Goal: Information Seeking & Learning: Learn about a topic

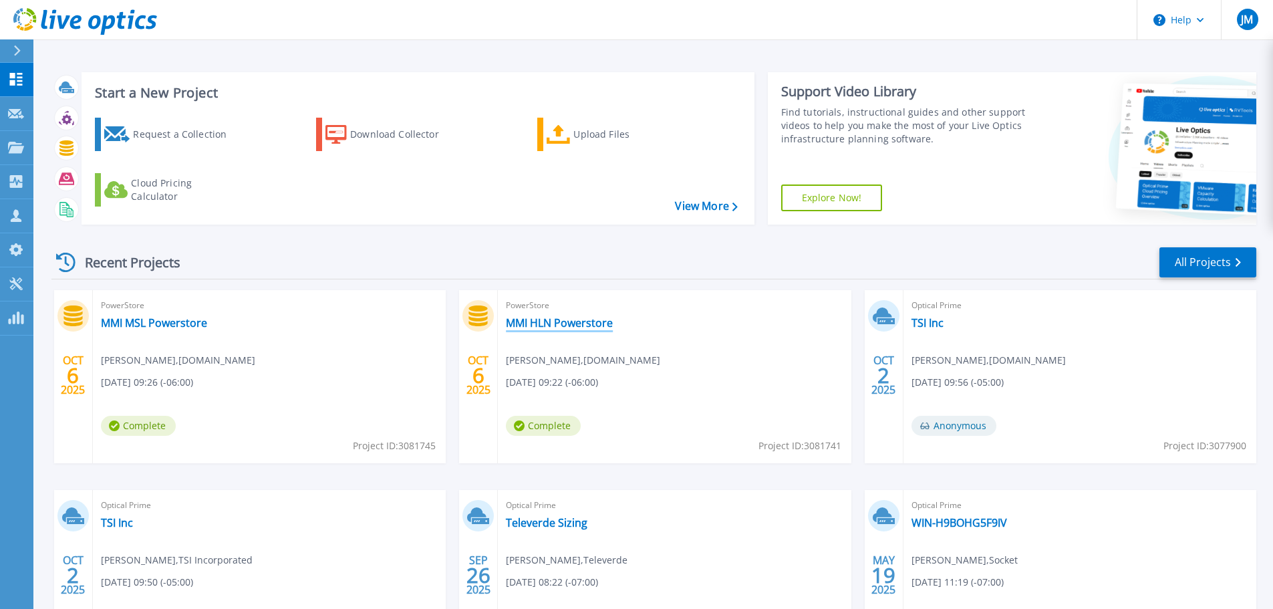
click at [574, 325] on link "MMI HLN Powerstore" at bounding box center [559, 322] width 107 height 13
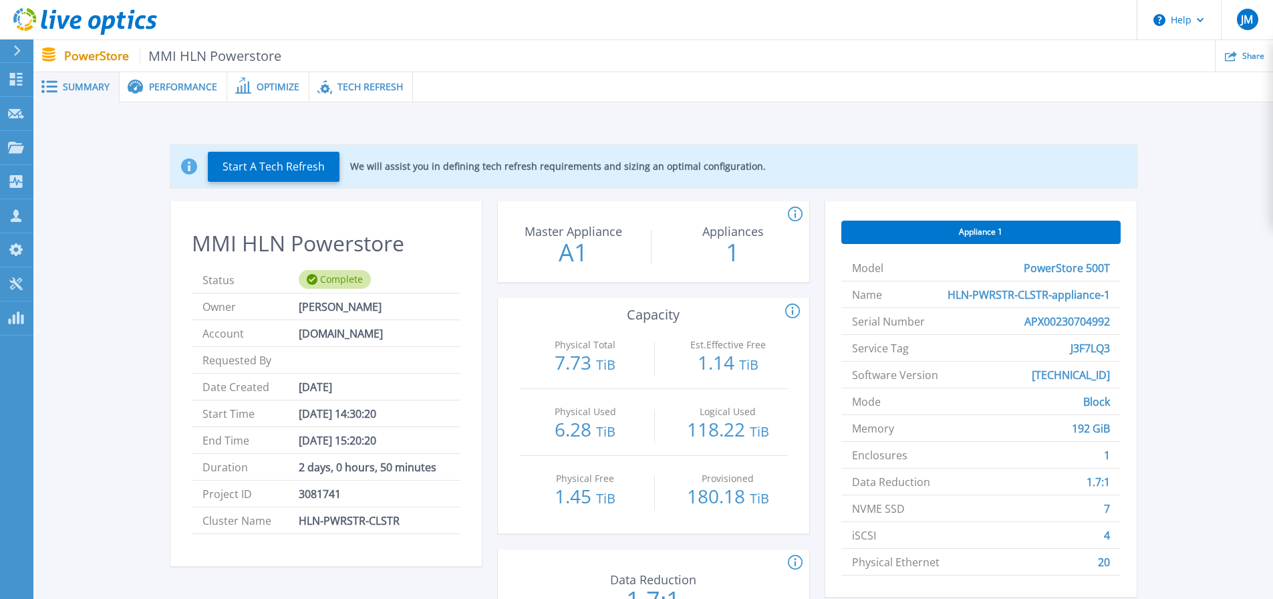
click at [174, 82] on span "Performance" at bounding box center [183, 86] width 68 height 9
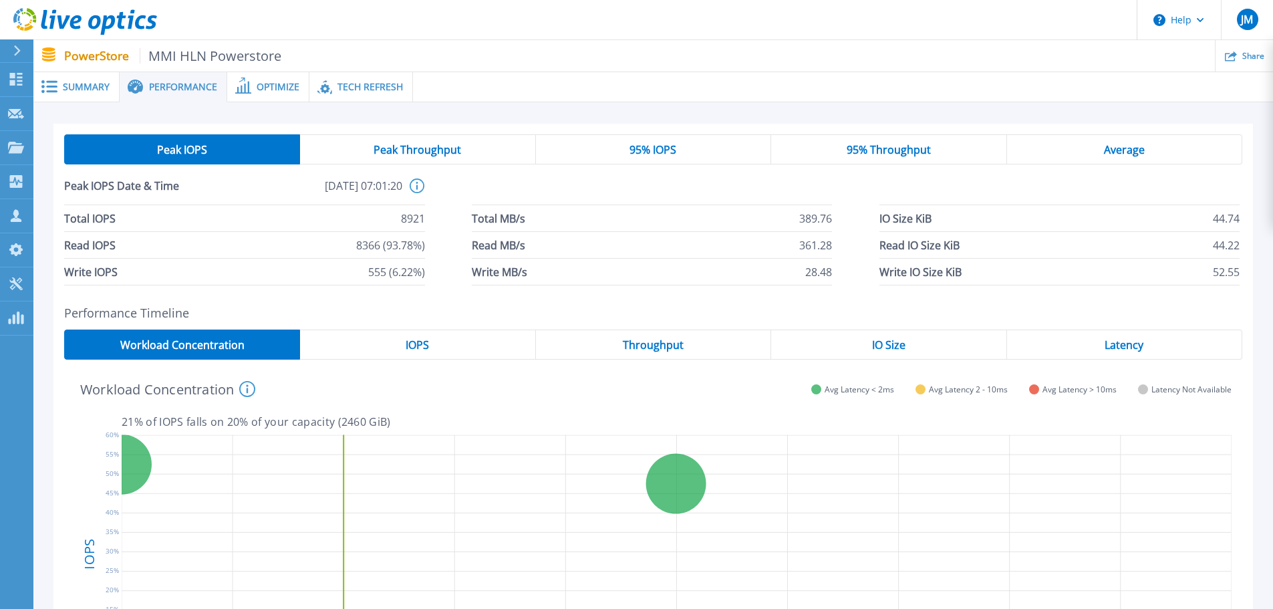
click at [79, 94] on div "Summary" at bounding box center [76, 87] width 86 height 30
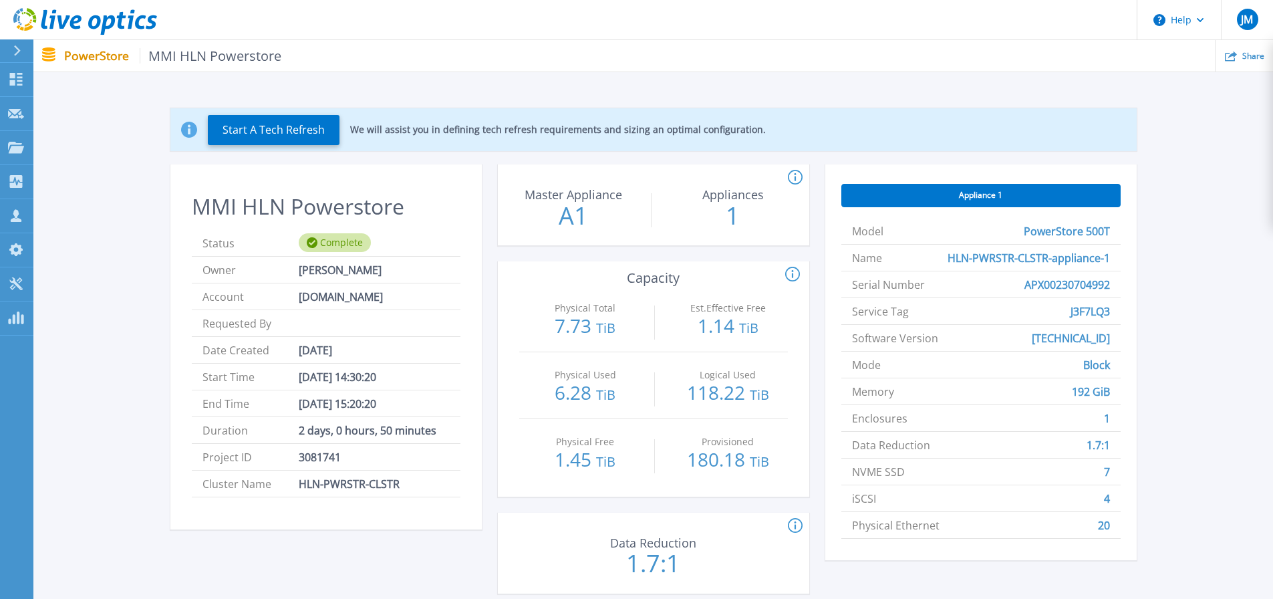
scroll to position [67, 0]
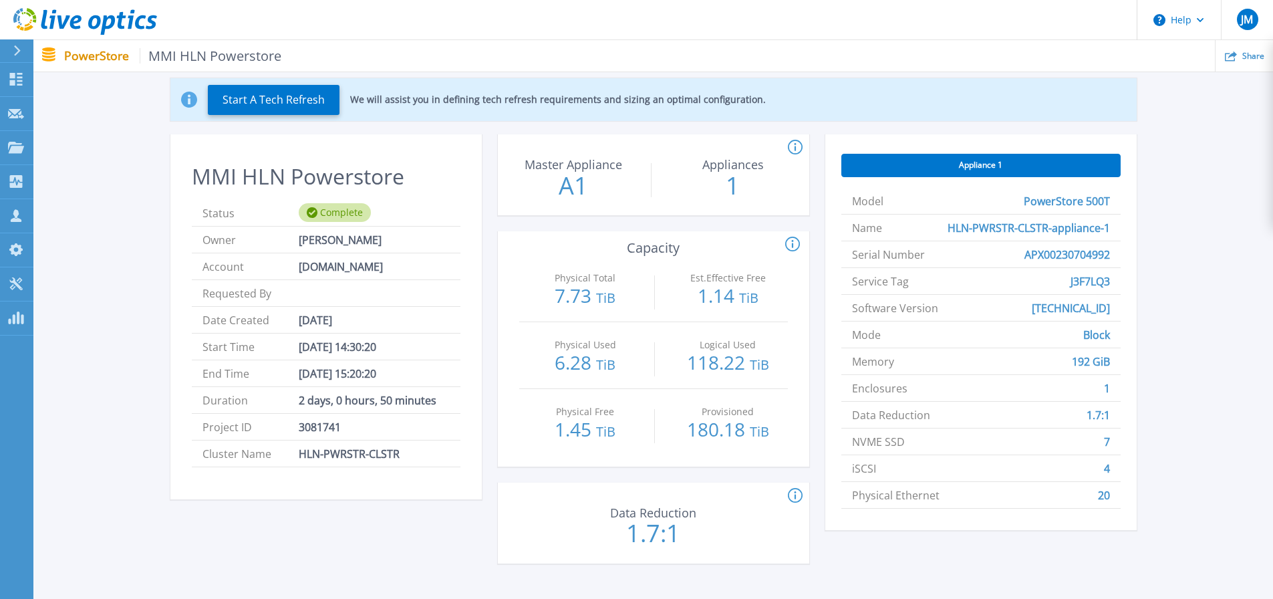
click at [791, 239] on icon at bounding box center [792, 245] width 15 height 16
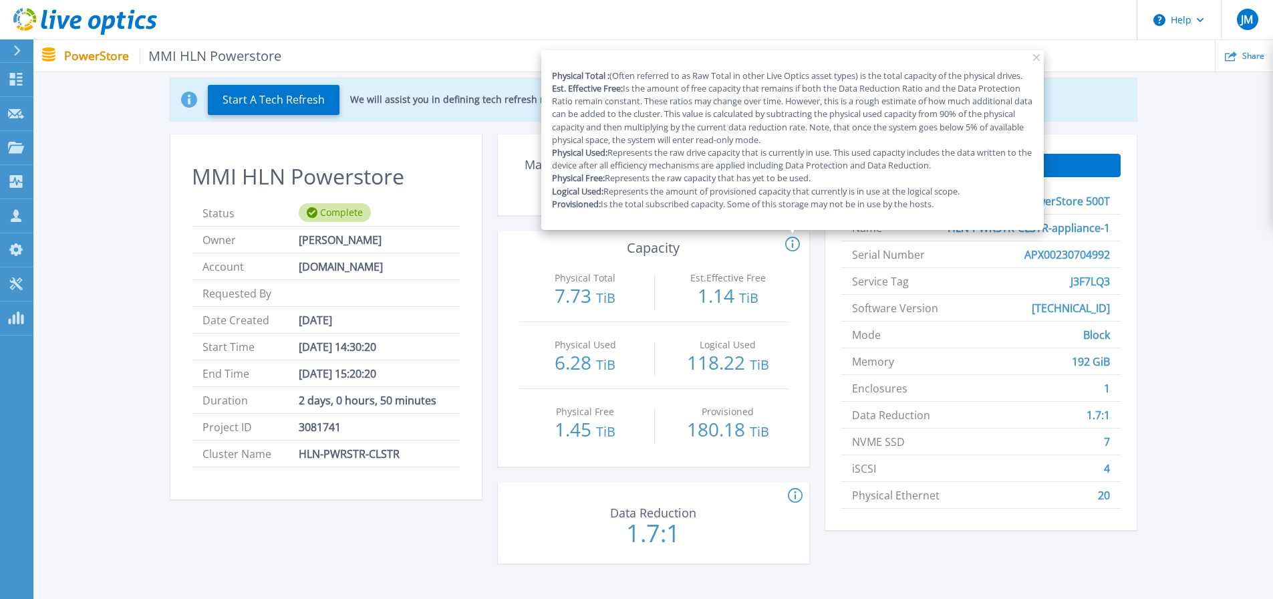
click at [789, 245] on icon at bounding box center [792, 245] width 15 height 16
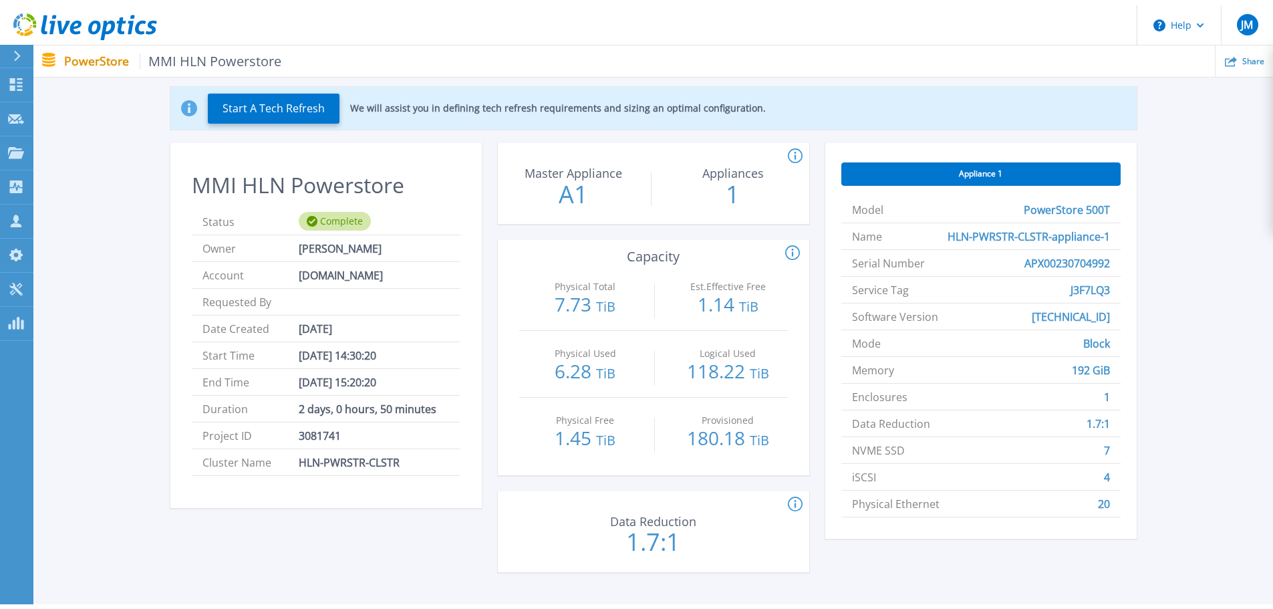
scroll to position [0, 0]
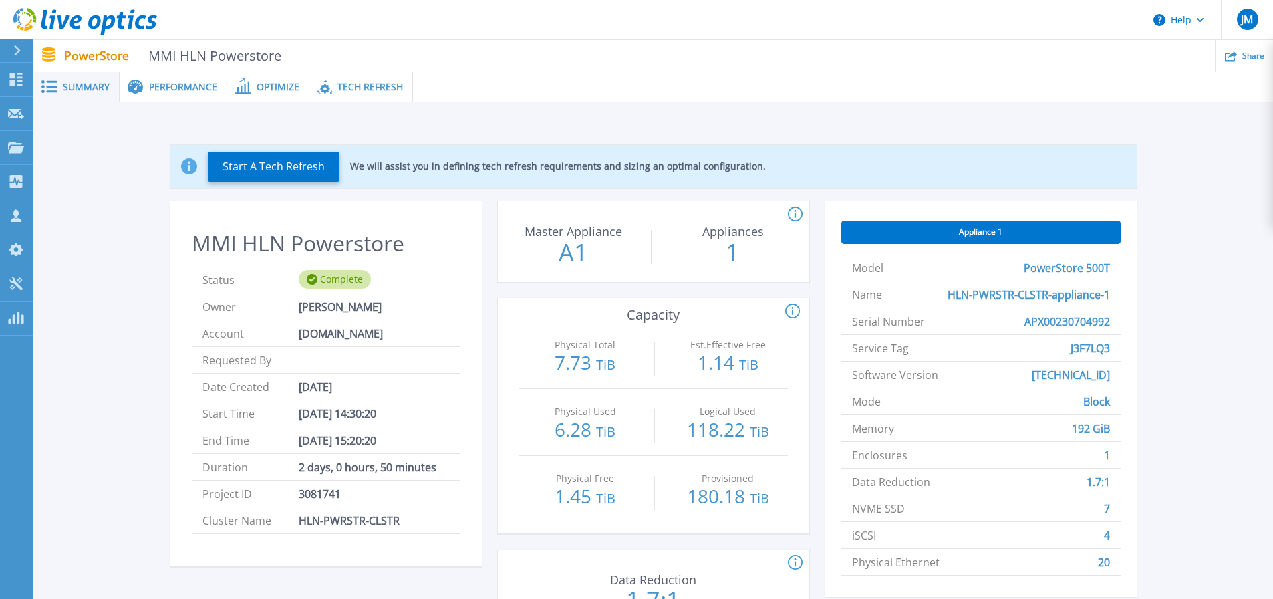
click at [182, 80] on div "Performance" at bounding box center [174, 87] width 108 height 30
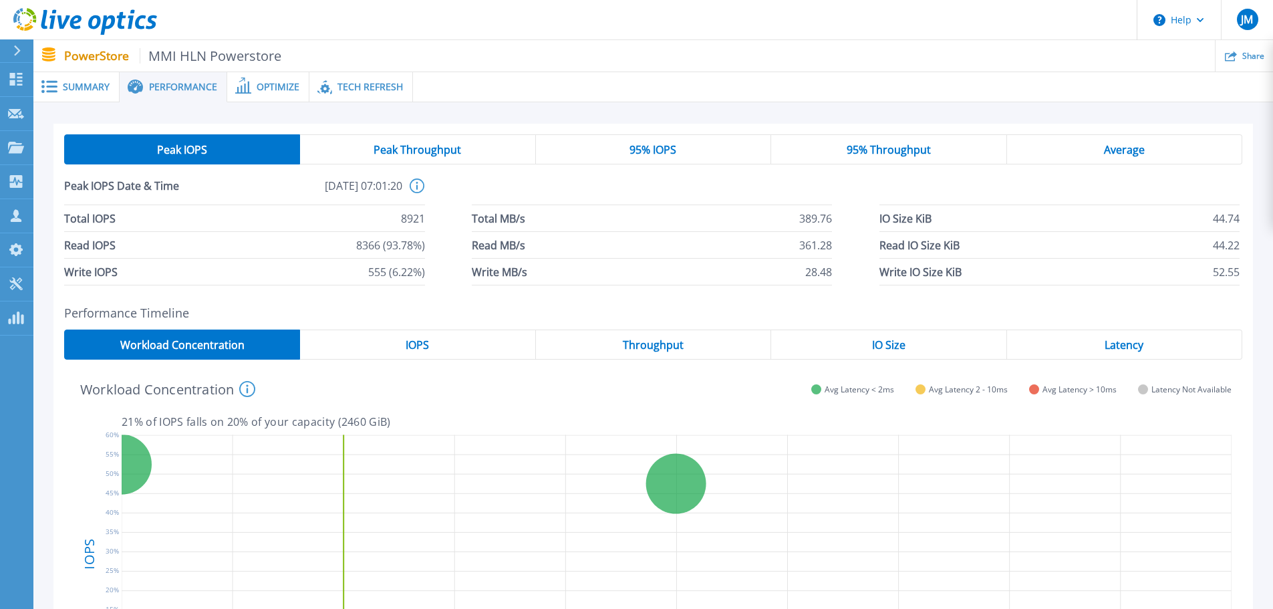
click at [90, 82] on span "Summary" at bounding box center [86, 86] width 47 height 9
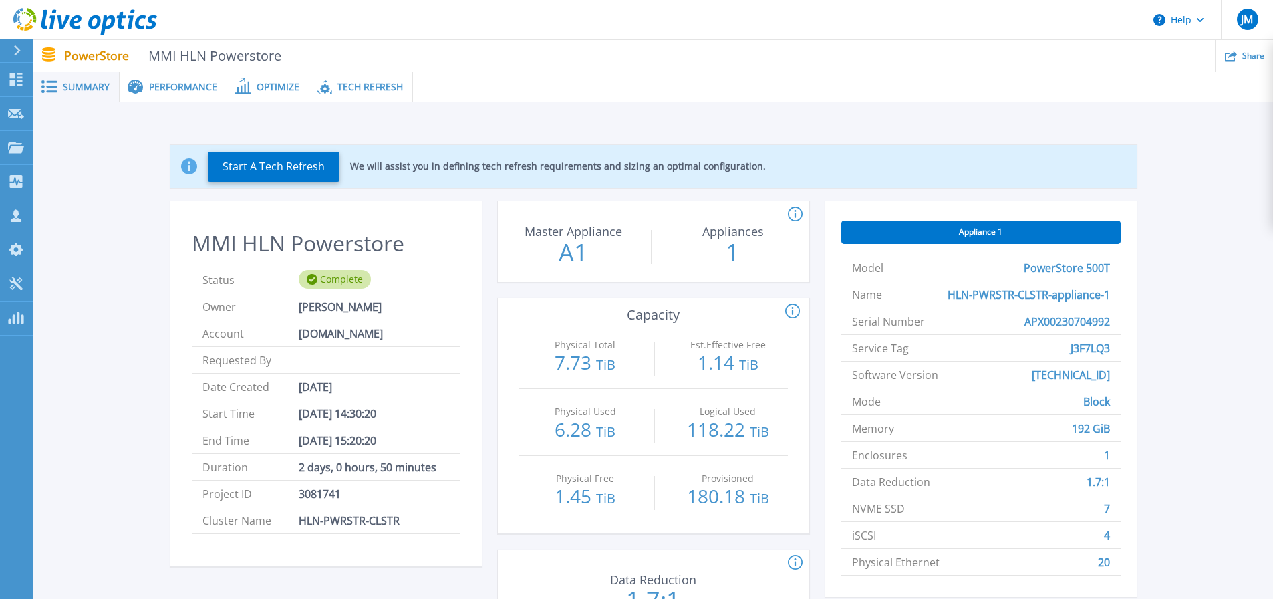
click at [207, 78] on div "Performance" at bounding box center [174, 87] width 108 height 30
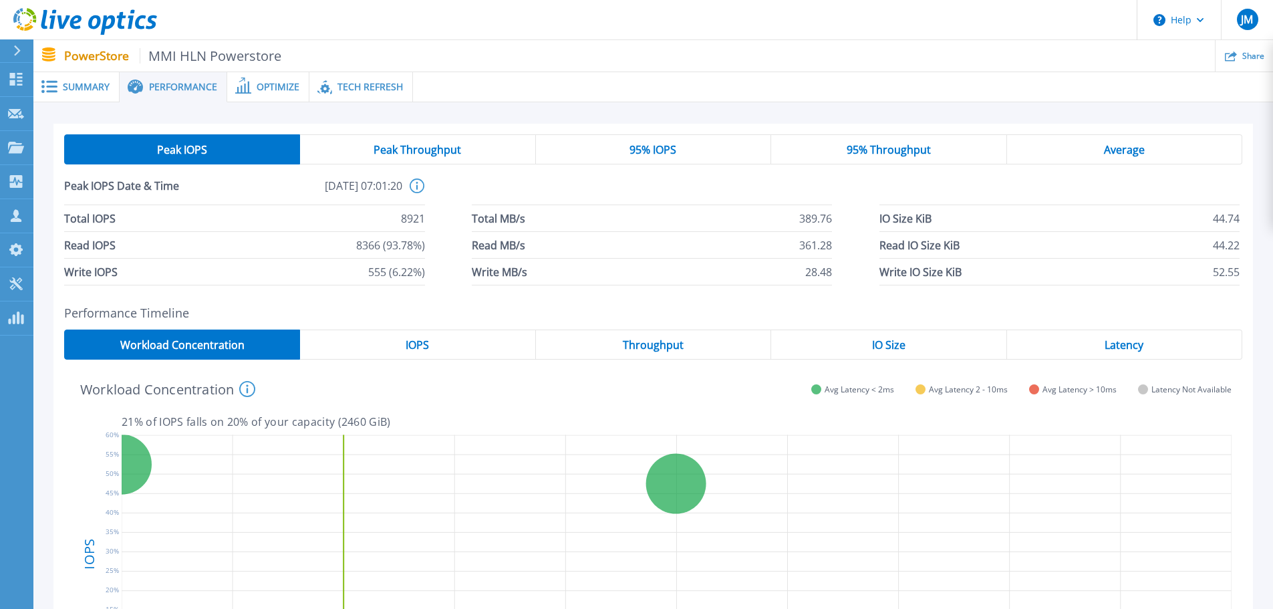
click at [97, 78] on div "Summary" at bounding box center [76, 87] width 86 height 30
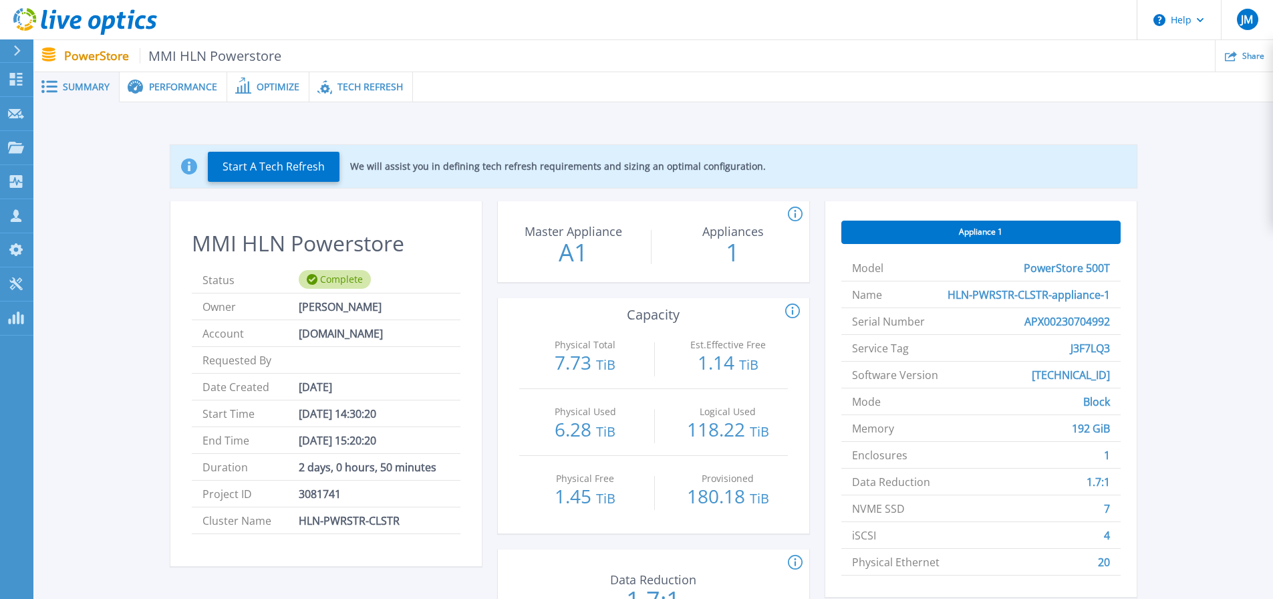
click at [176, 82] on span "Performance" at bounding box center [183, 86] width 68 height 9
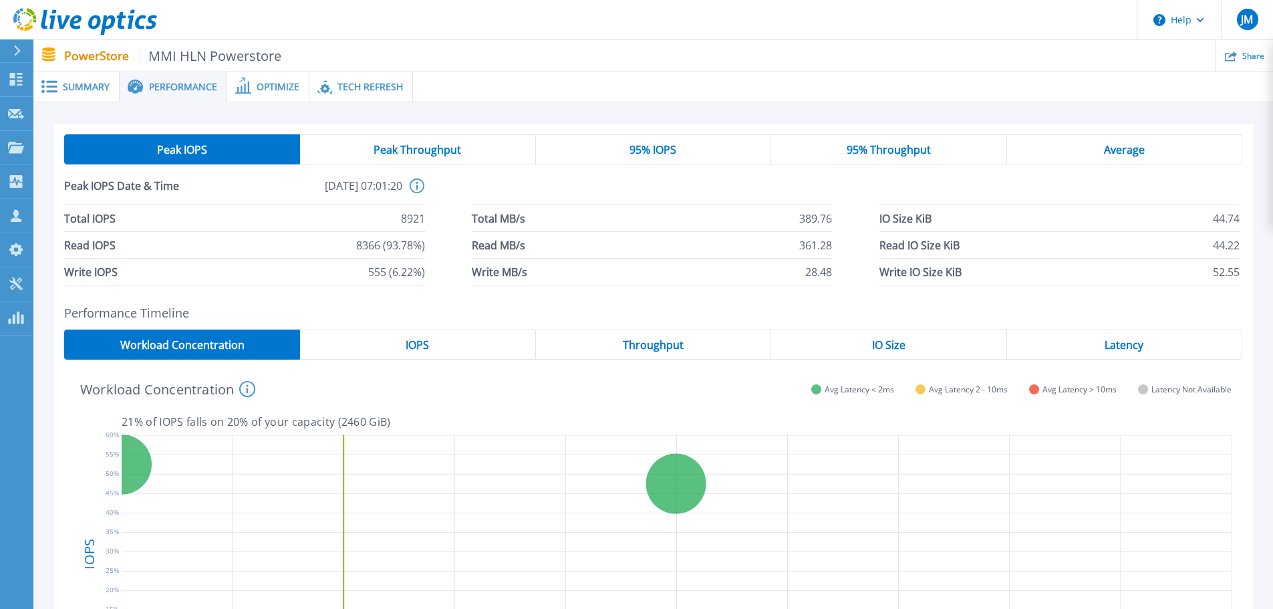
click at [60, 87] on span at bounding box center [47, 86] width 29 height 13
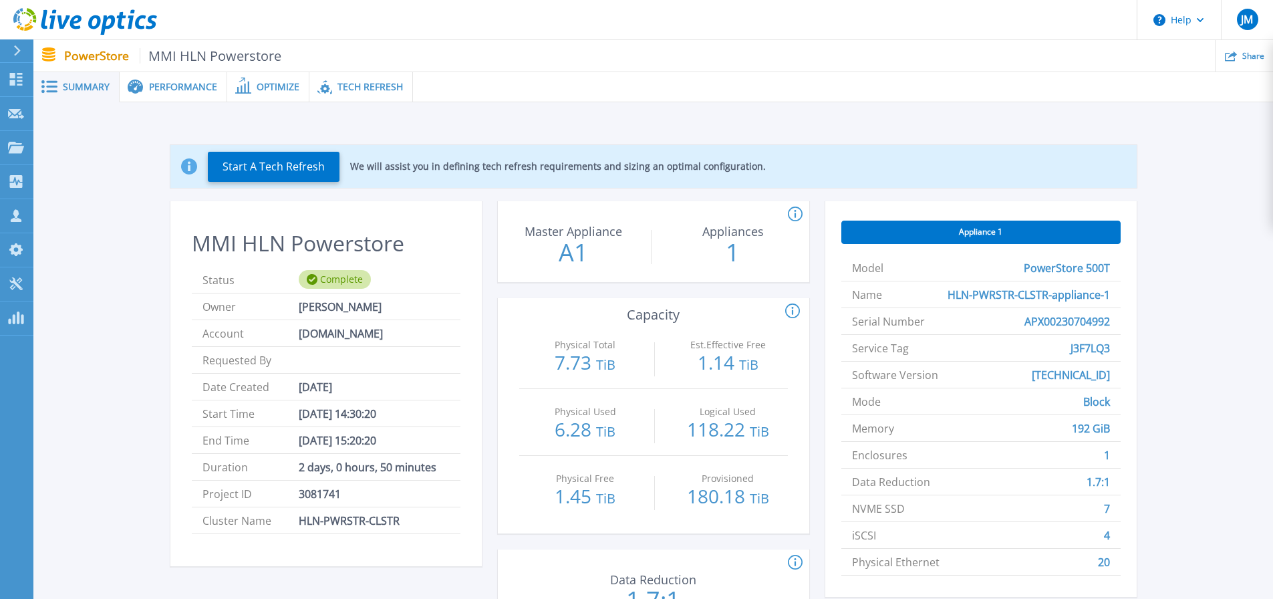
click at [360, 90] on span "Tech Refresh" at bounding box center [369, 86] width 65 height 9
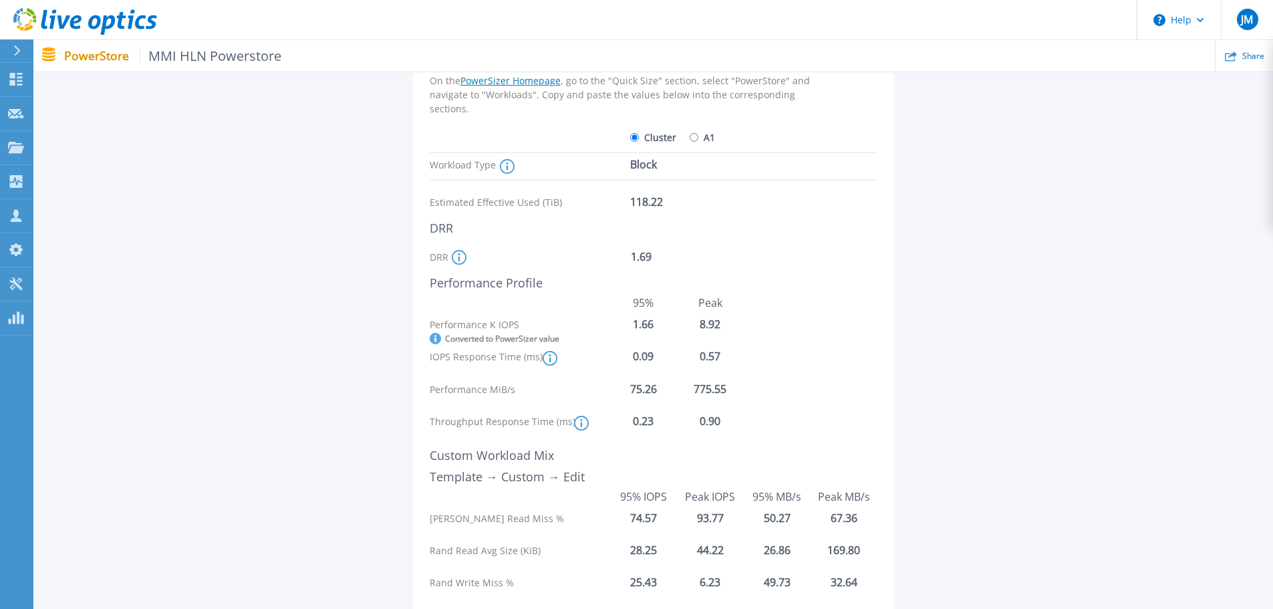
scroll to position [67, 0]
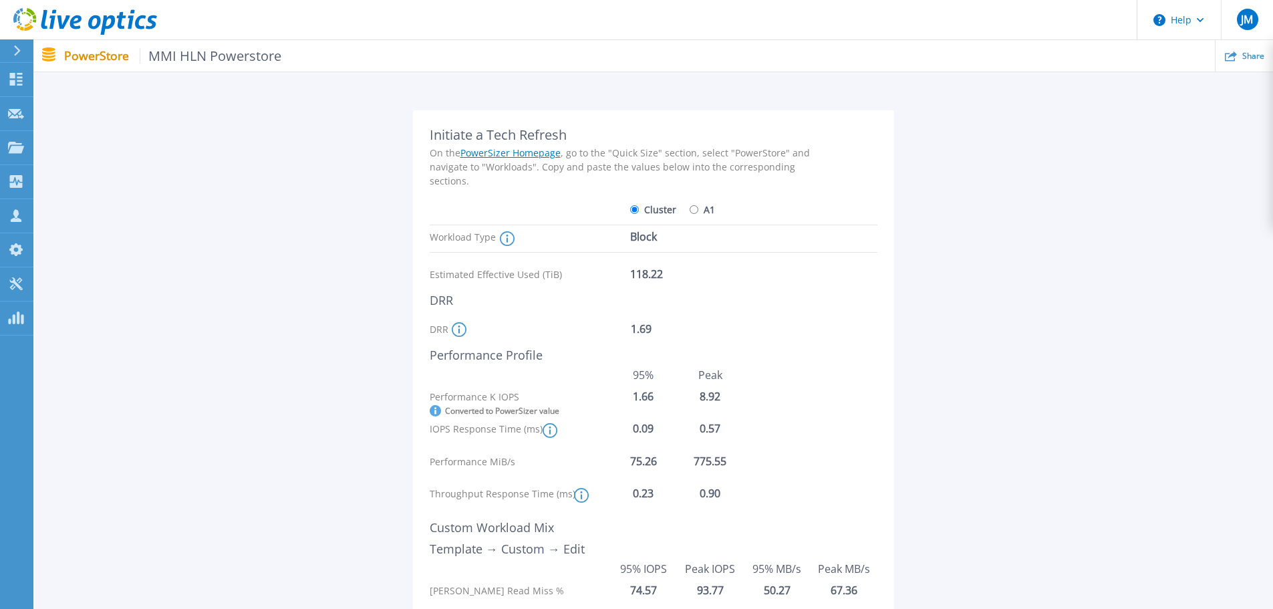
click at [690, 211] on input "A1" at bounding box center [694, 209] width 9 height 9
radio input "true"
click at [637, 214] on label "Cluster" at bounding box center [653, 209] width 46 height 23
click at [637, 214] on input "Cluster" at bounding box center [634, 209] width 9 height 9
radio input "true"
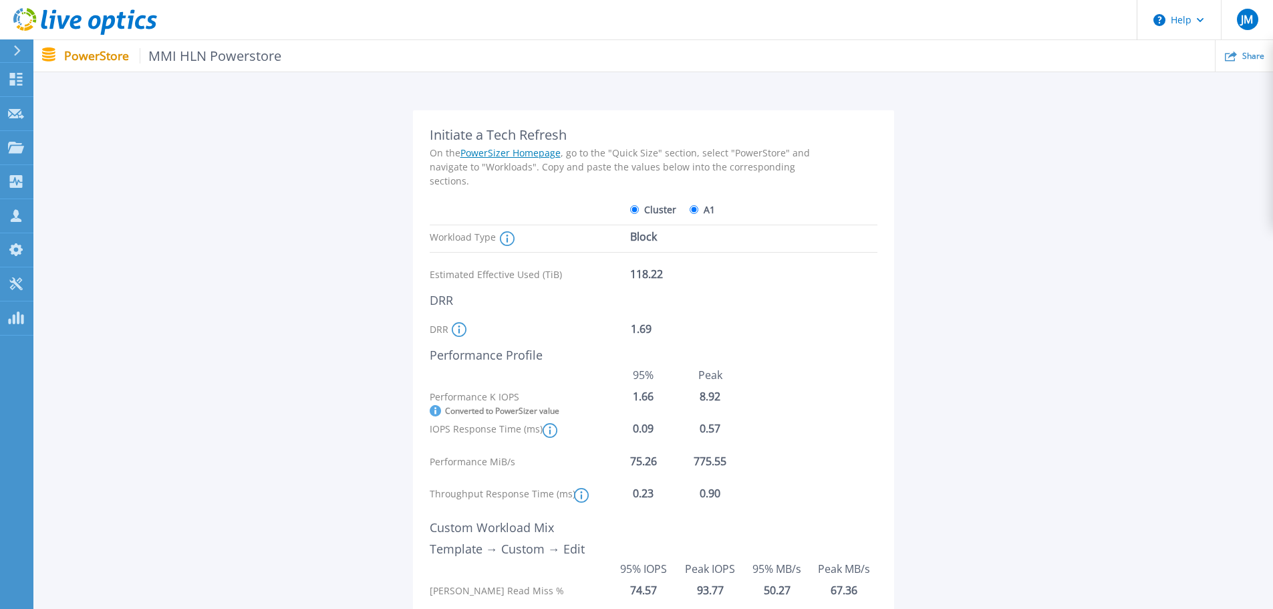
radio input "false"
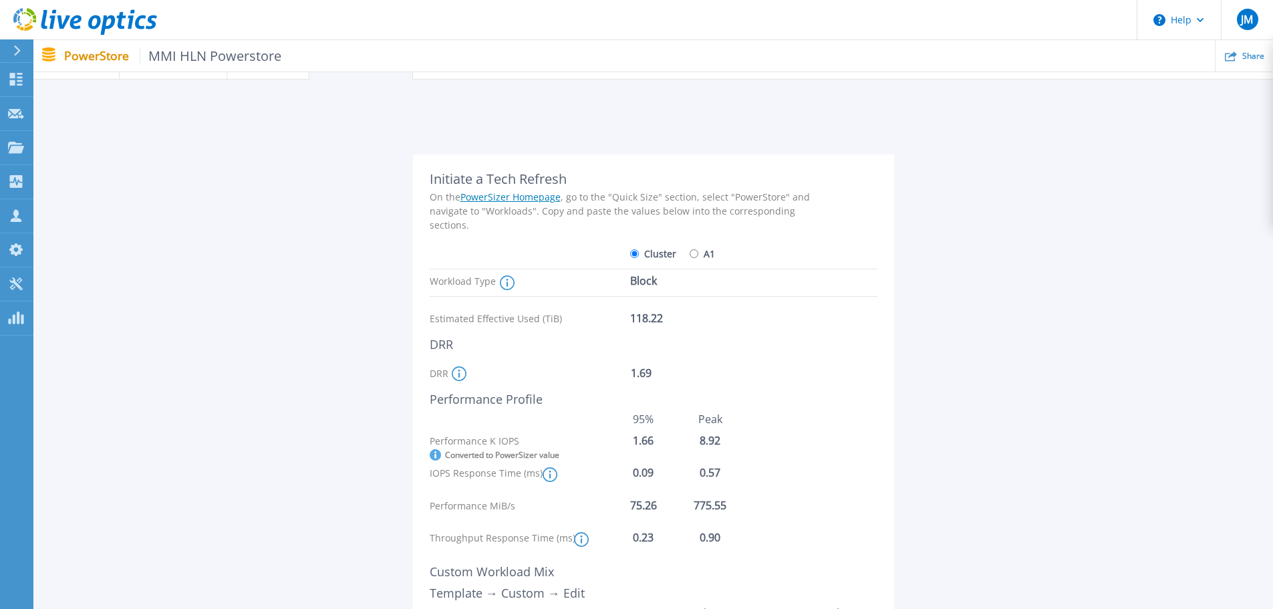
scroll to position [0, 0]
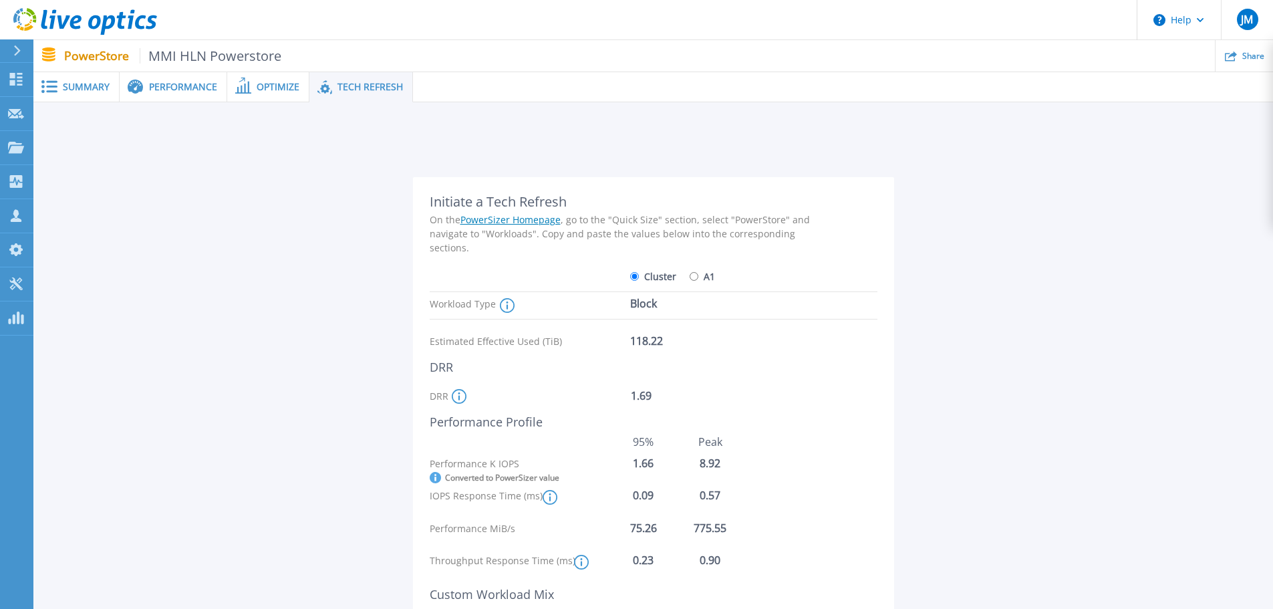
click at [250, 90] on span at bounding box center [241, 86] width 29 height 13
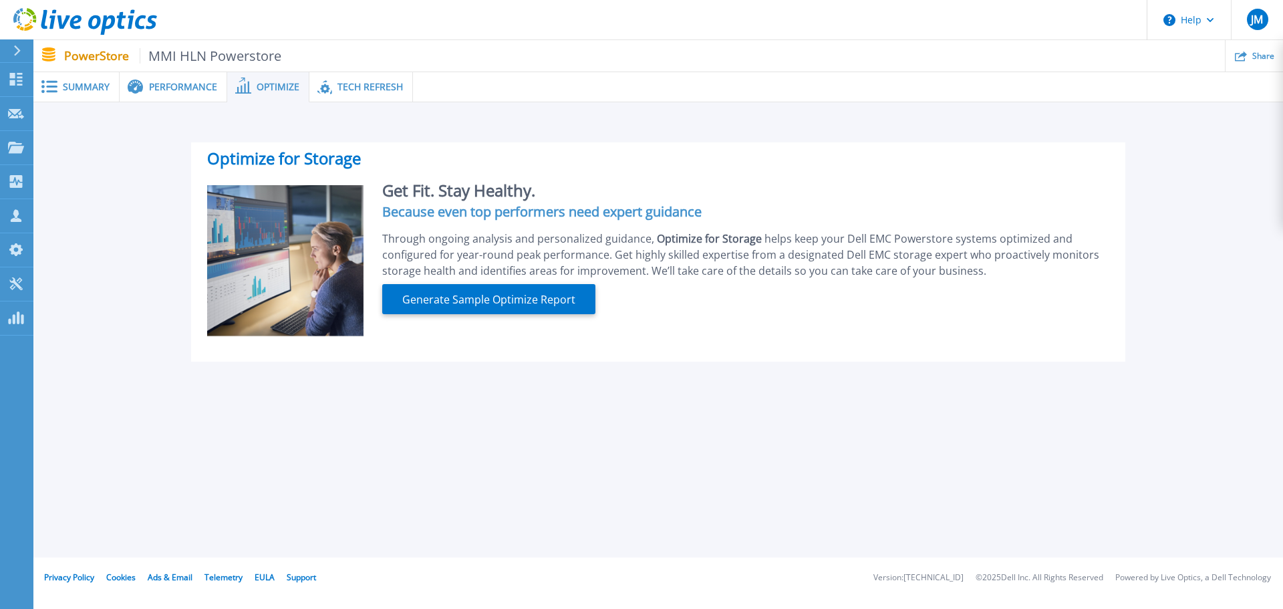
click at [188, 76] on div "Performance" at bounding box center [174, 87] width 108 height 30
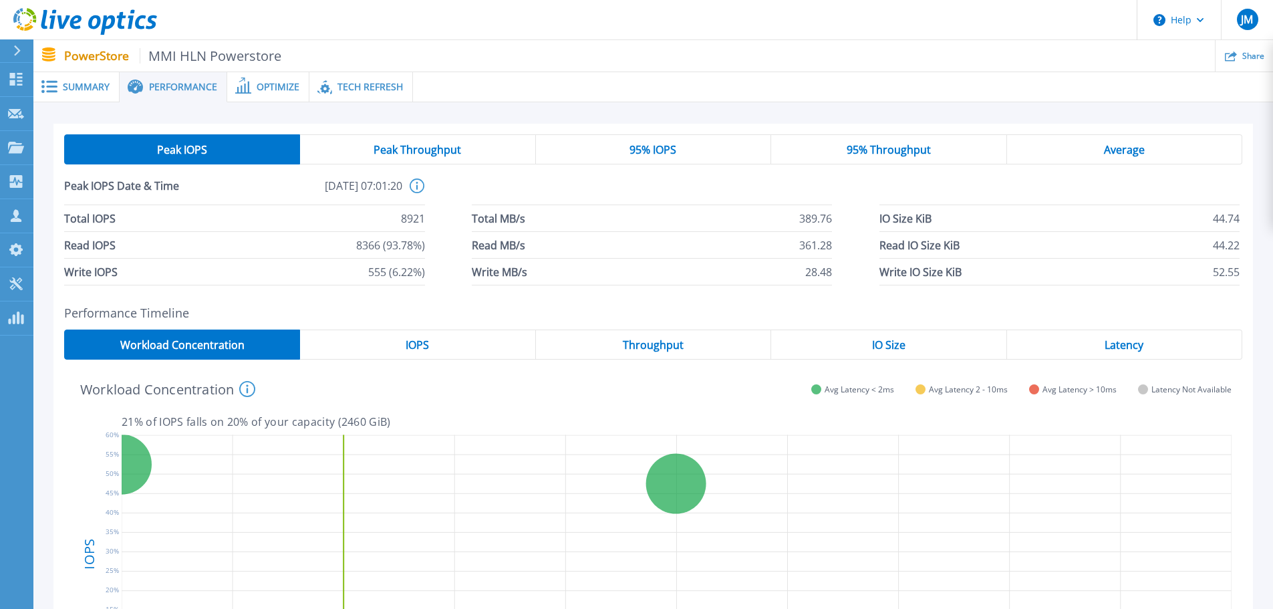
click at [78, 82] on span "Summary" at bounding box center [86, 86] width 47 height 9
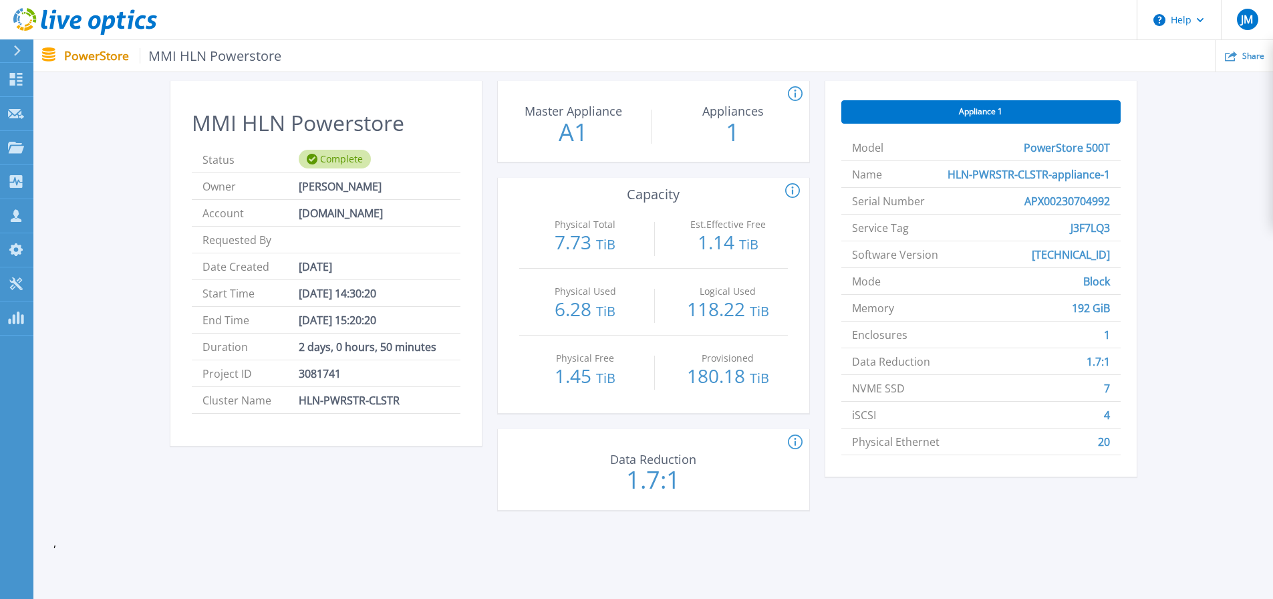
scroll to position [48, 0]
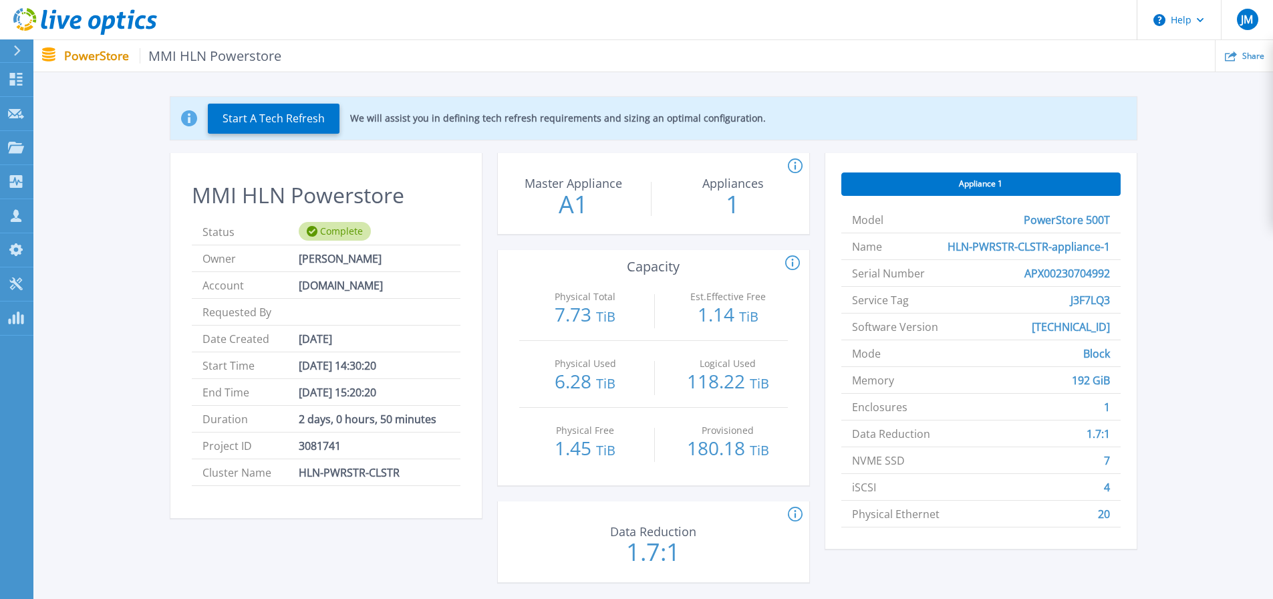
click at [1117, 461] on li "NVME SSD 7" at bounding box center [980, 460] width 279 height 27
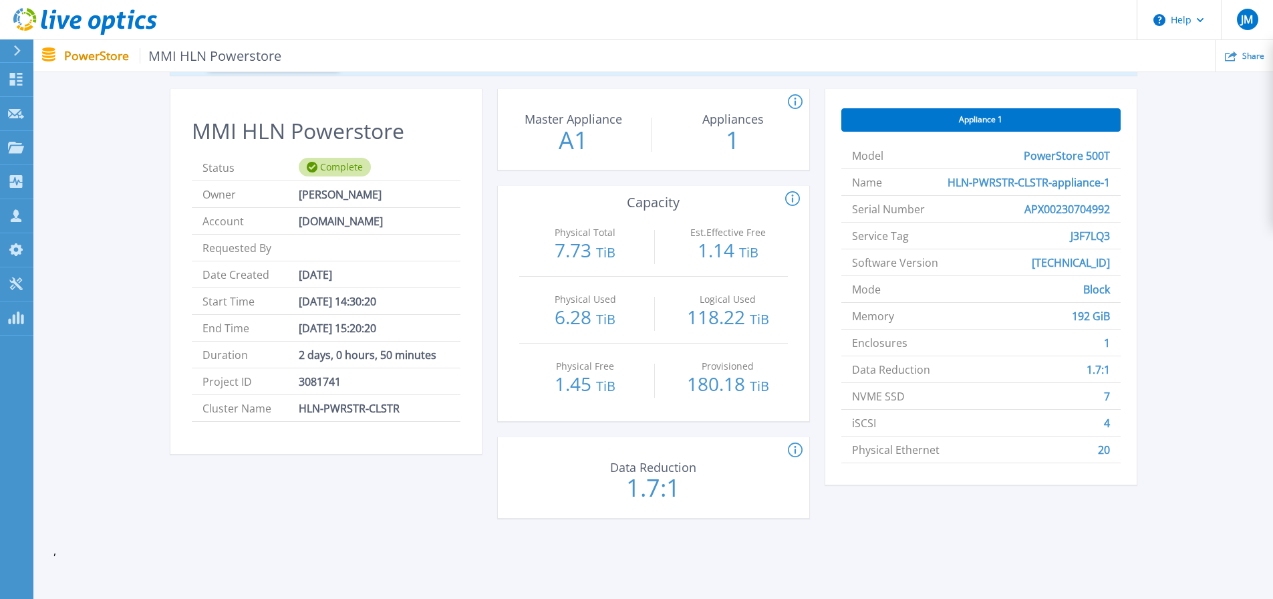
scroll to position [182, 0]
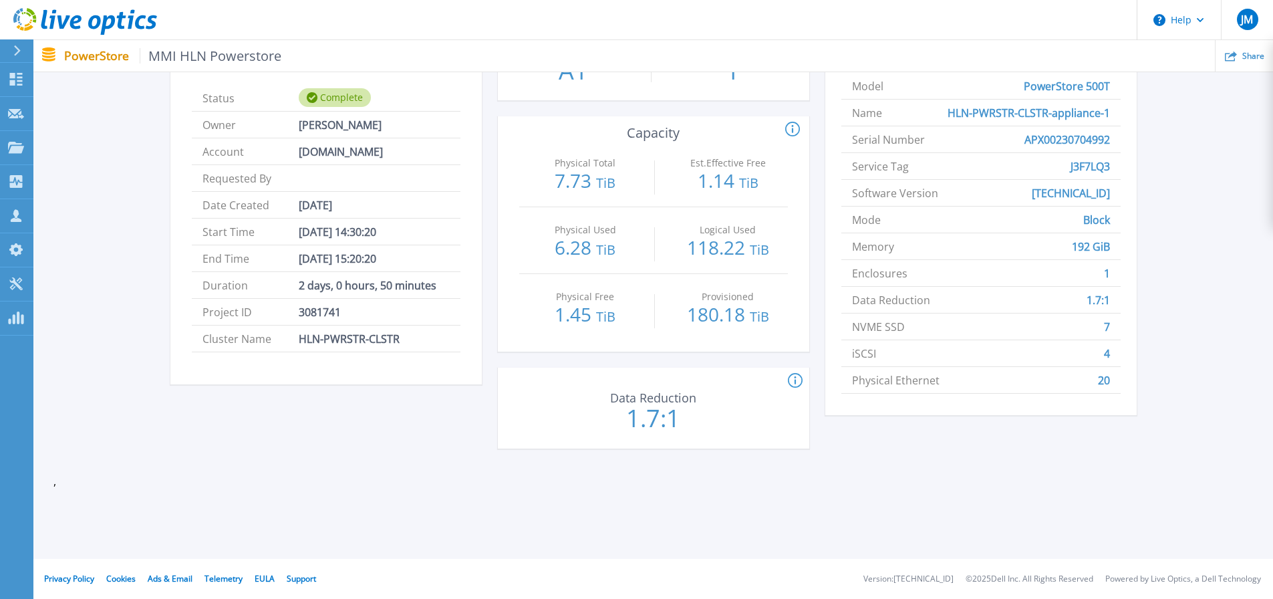
click at [796, 379] on icon at bounding box center [795, 381] width 15 height 16
click at [881, 412] on div "Appliance 1 Model PowerStore 500T Name HLN-PWRSTR-CLSTR-appliance-1 Serial Numb…" at bounding box center [980, 217] width 311 height 396
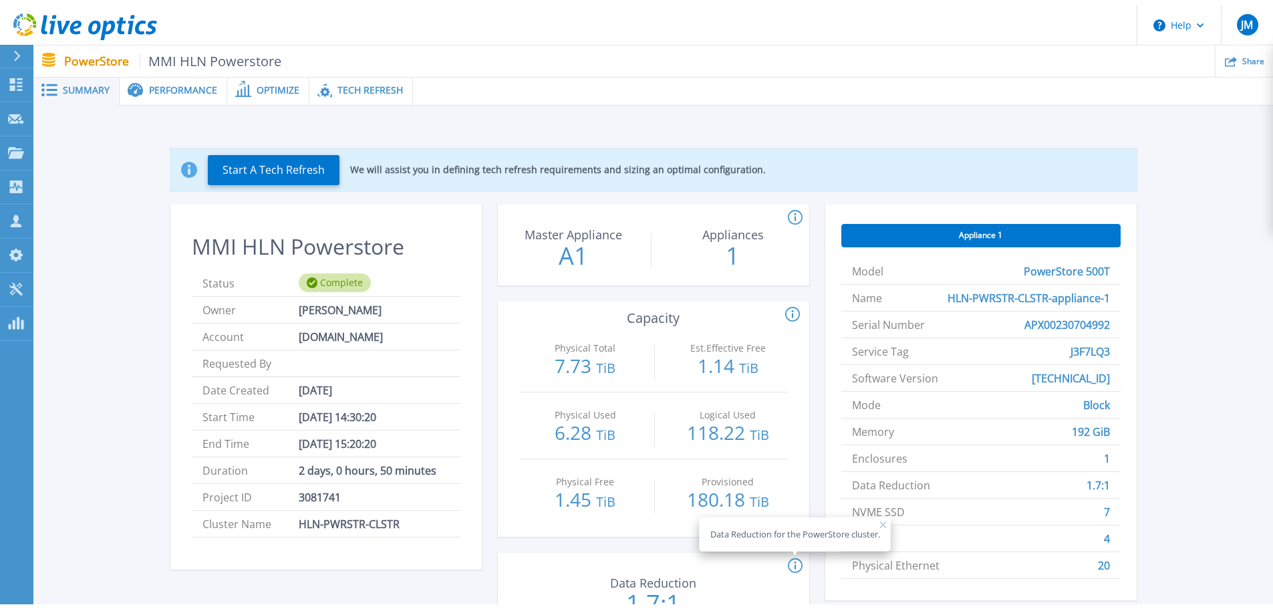
scroll to position [0, 0]
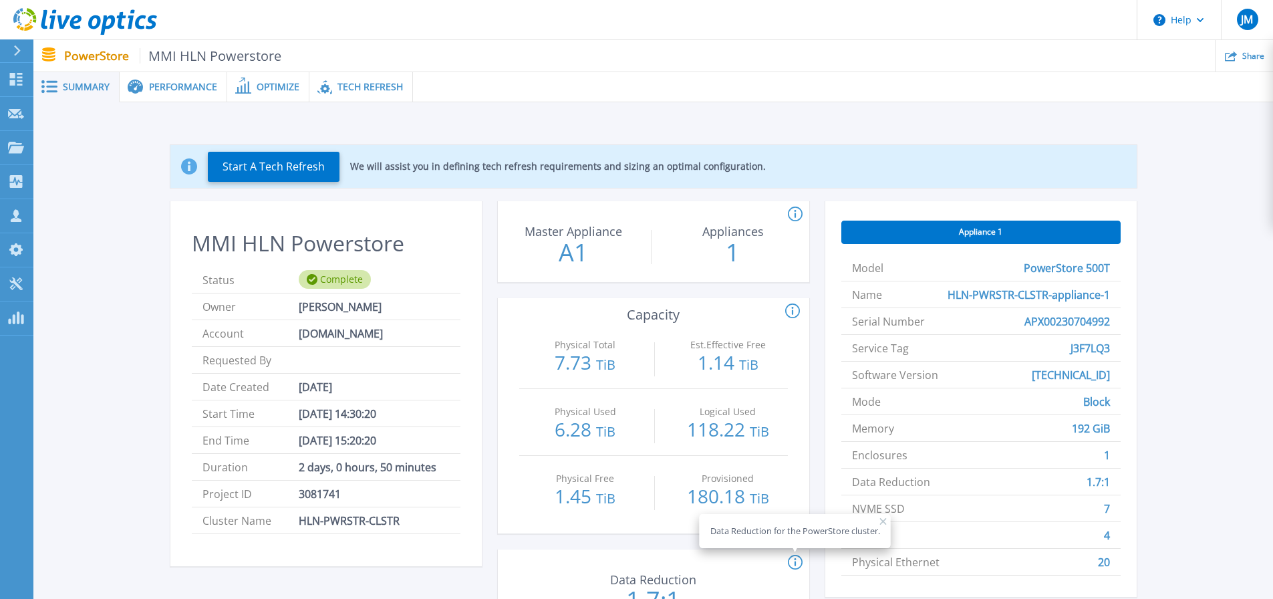
click at [881, 518] on icon at bounding box center [883, 521] width 7 height 7
click at [208, 87] on span "Performance" at bounding box center [183, 86] width 68 height 9
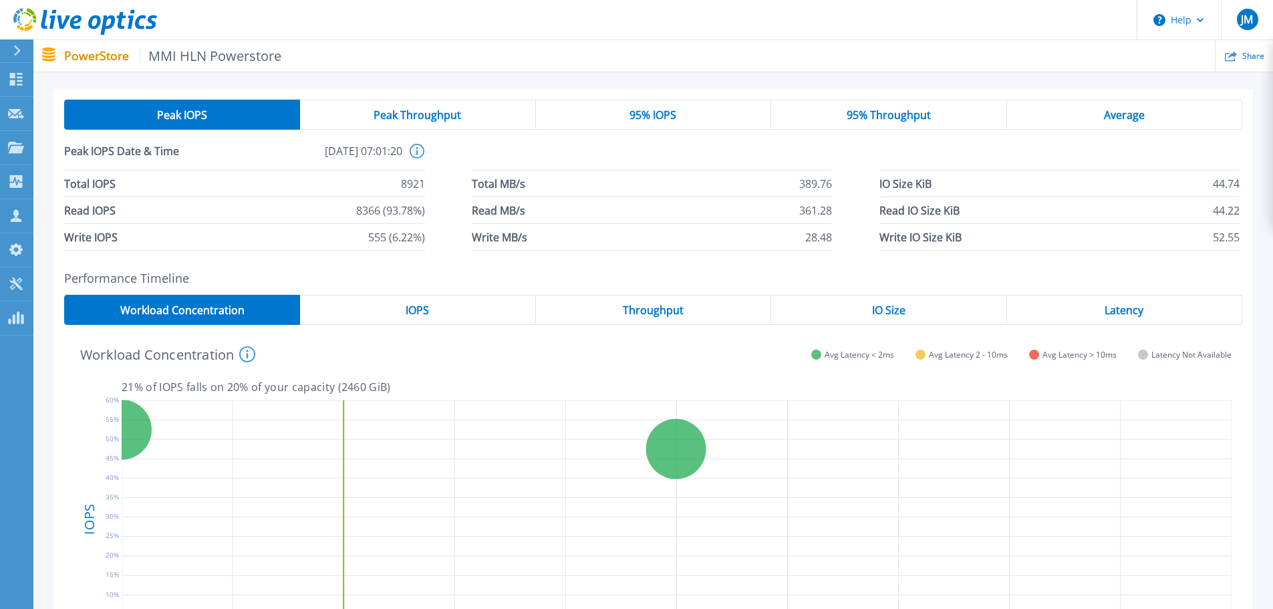
scroll to position [67, 0]
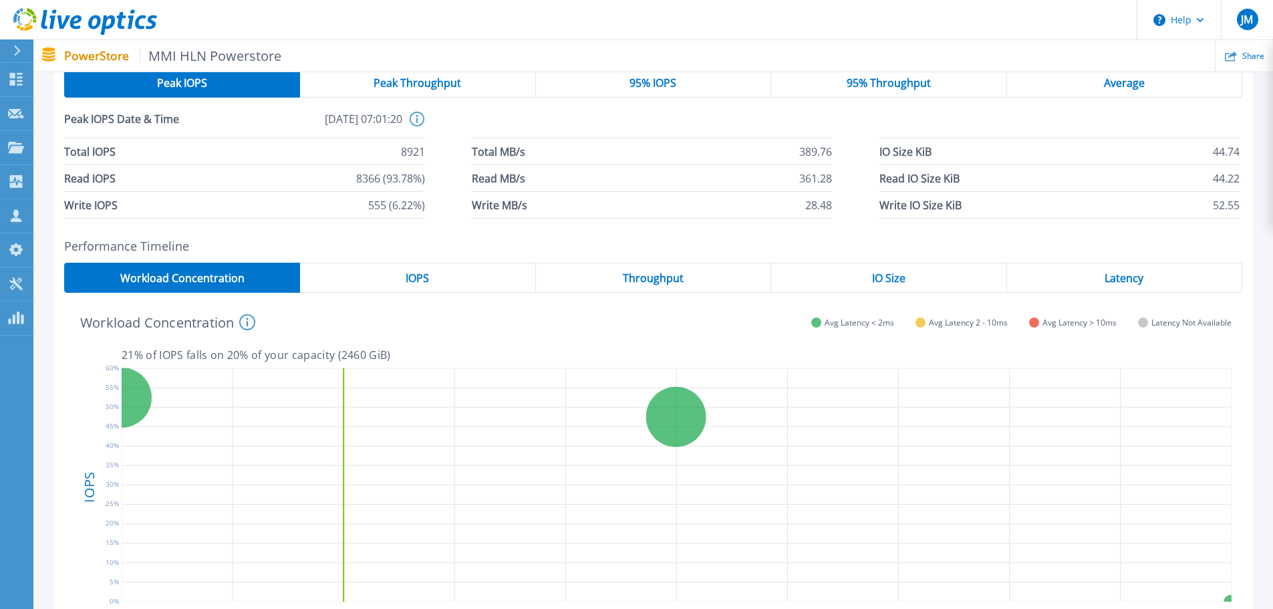
click at [438, 90] on div "Peak Throughput" at bounding box center [417, 82] width 235 height 30
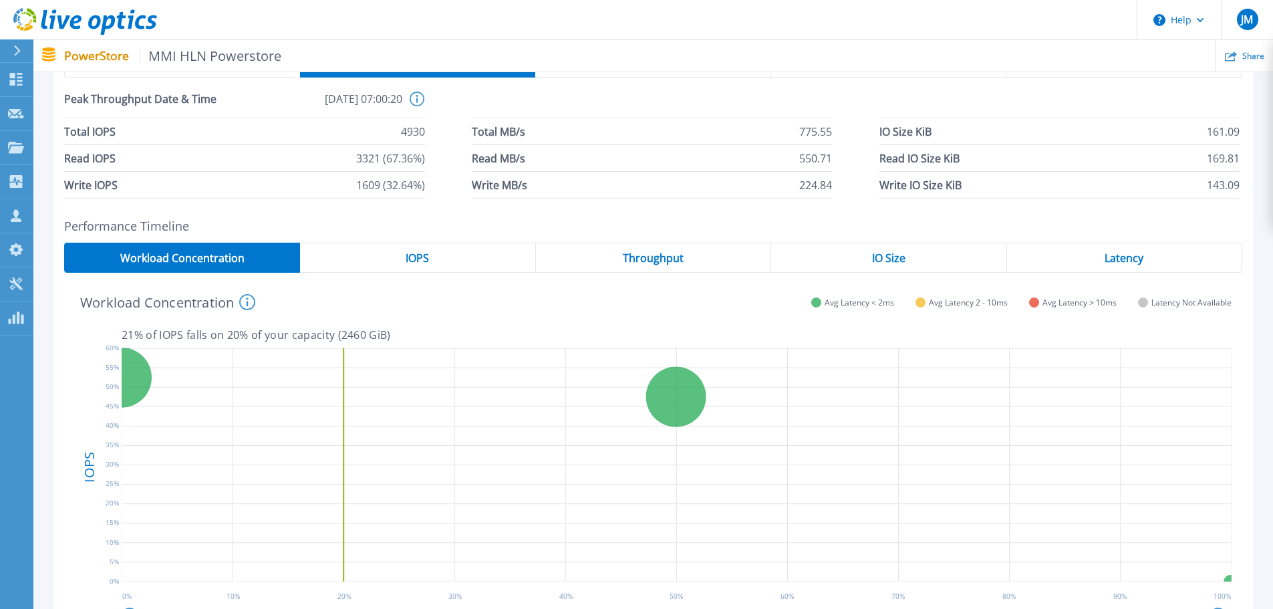
scroll to position [200, 0]
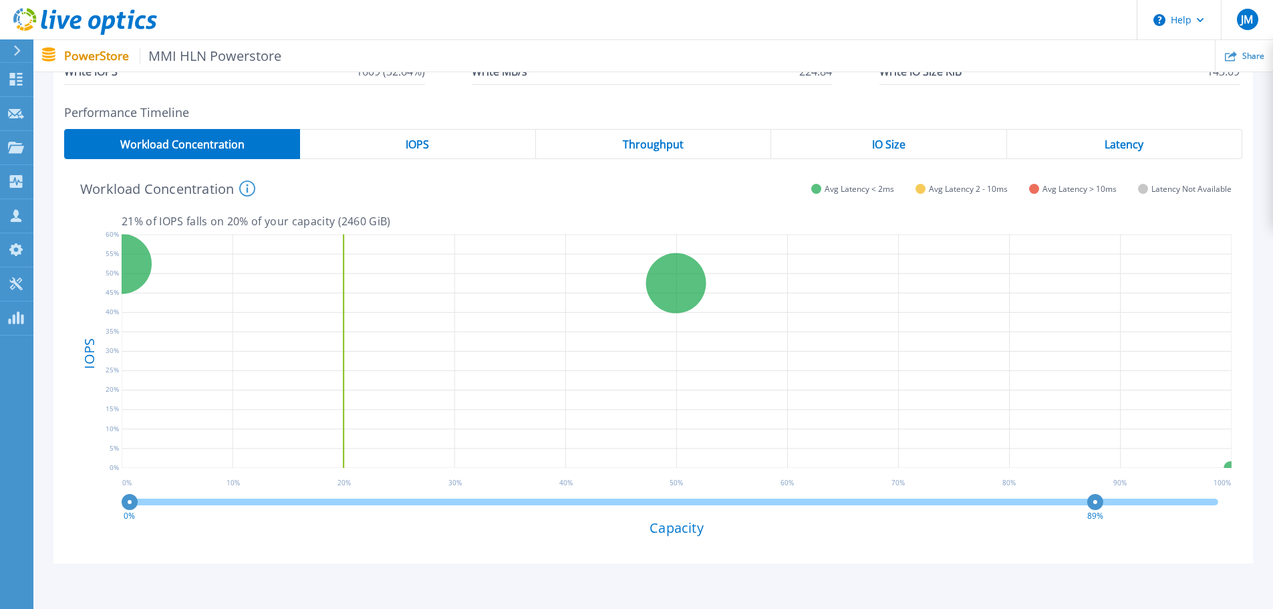
drag, startPoint x: 1217, startPoint y: 498, endPoint x: 855, endPoint y: 496, distance: 361.5
click at [1091, 497] on circle at bounding box center [1096, 502] width 10 height 10
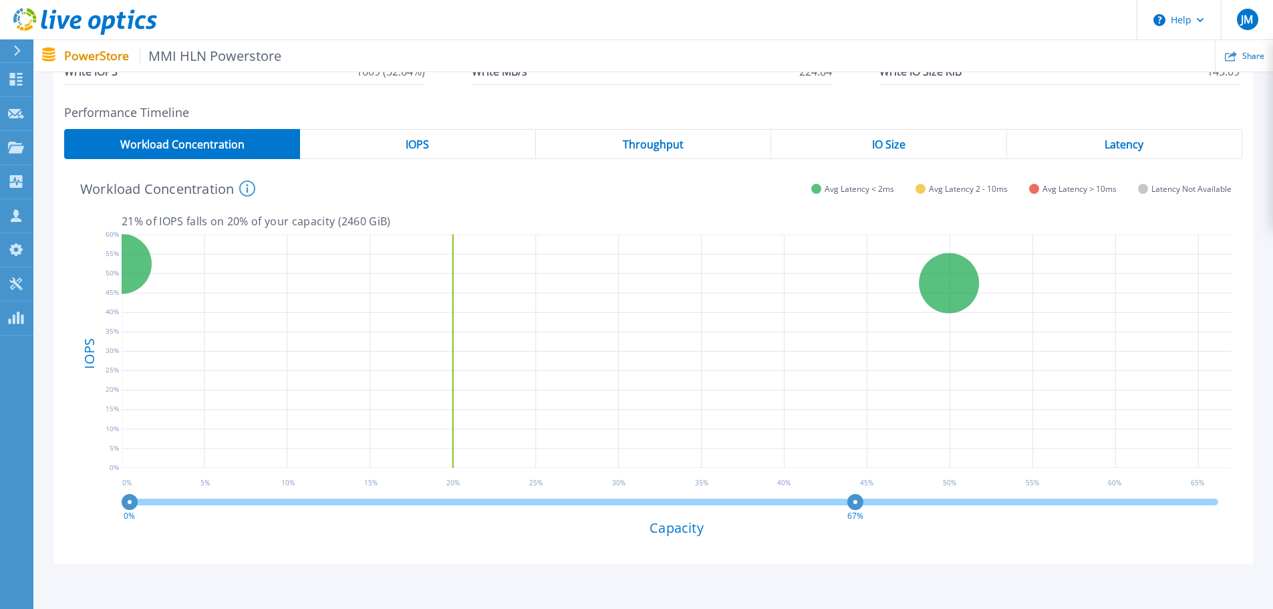
click at [757, 497] on icon "0% 67%" at bounding box center [677, 505] width 1110 height 27
drag, startPoint x: 851, startPoint y: 499, endPoint x: 670, endPoint y: 501, distance: 180.4
click at [851, 501] on circle at bounding box center [856, 502] width 10 height 10
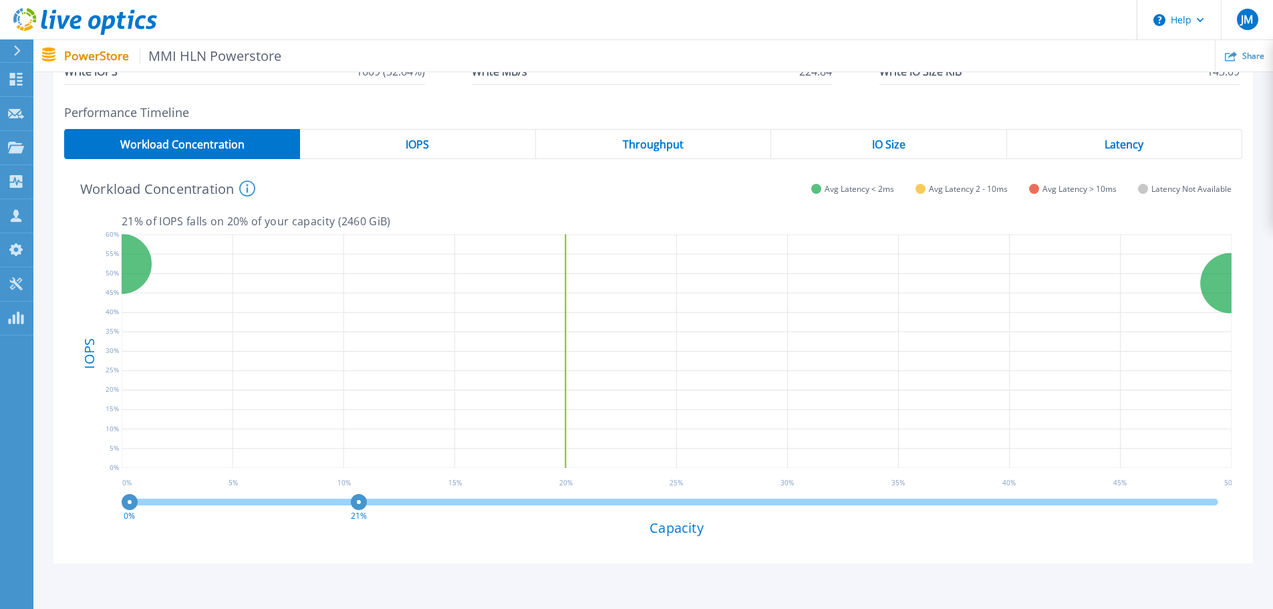
drag, startPoint x: 592, startPoint y: 502, endPoint x: 279, endPoint y: 496, distance: 313.5
click at [354, 497] on circle at bounding box center [359, 502] width 10 height 10
drag, startPoint x: 477, startPoint y: 497, endPoint x: 1252, endPoint y: 495, distance: 774.5
click at [1251, 495] on div "Performance Timeline Workload Concentration IOPS Throughput IO Size Latency 21 …" at bounding box center [653, 335] width 1200 height 458
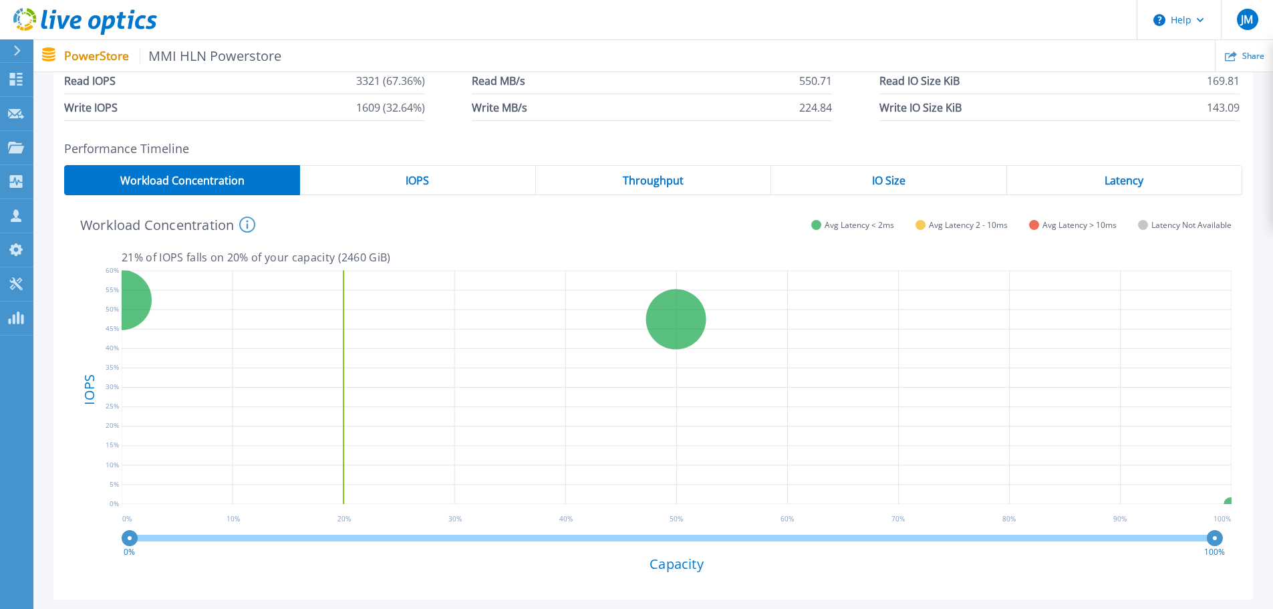
scroll to position [134, 0]
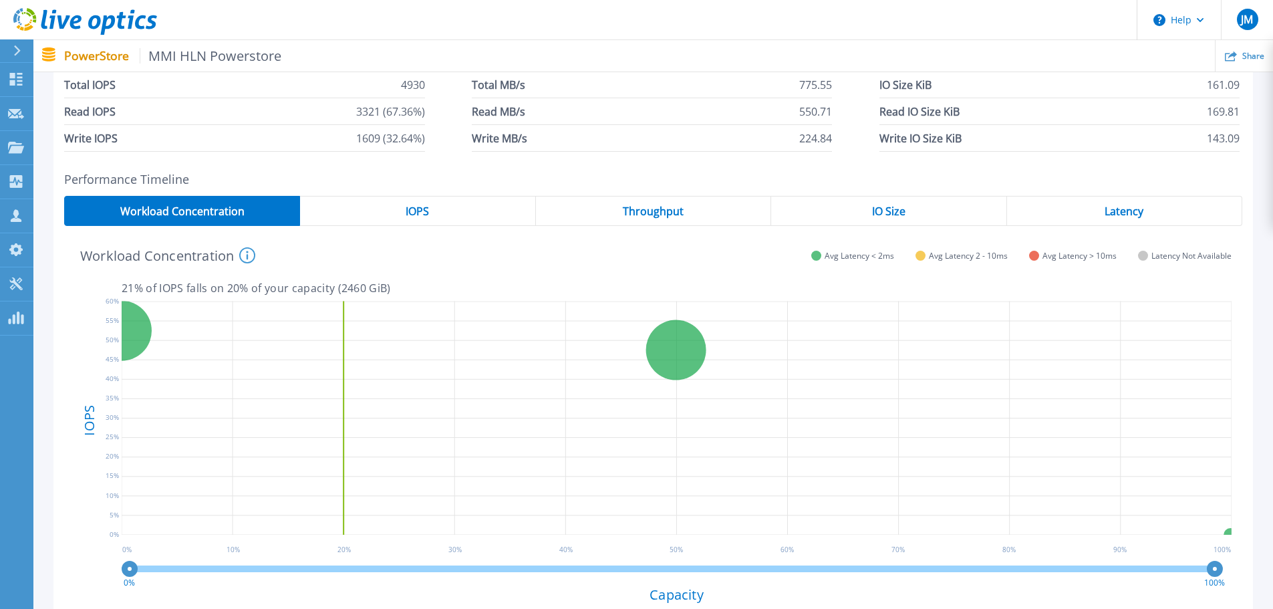
click at [431, 213] on div "IOPS" at bounding box center [417, 211] width 235 height 30
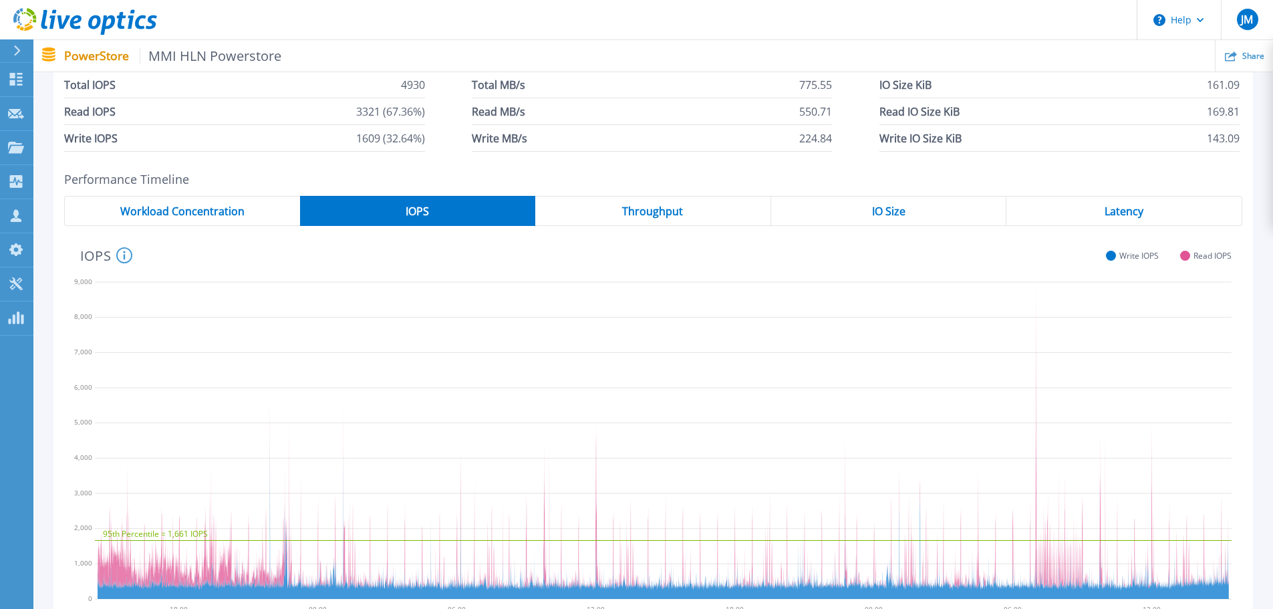
click at [666, 219] on div "Throughput" at bounding box center [653, 211] width 236 height 30
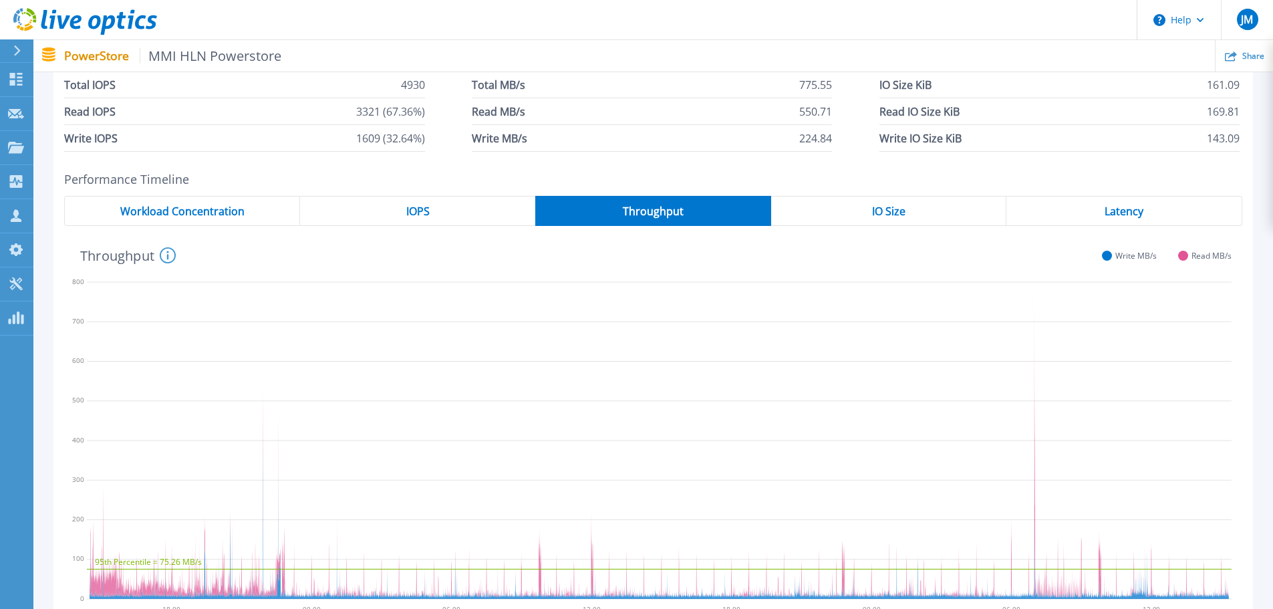
click at [861, 217] on div "IO Size" at bounding box center [889, 211] width 236 height 30
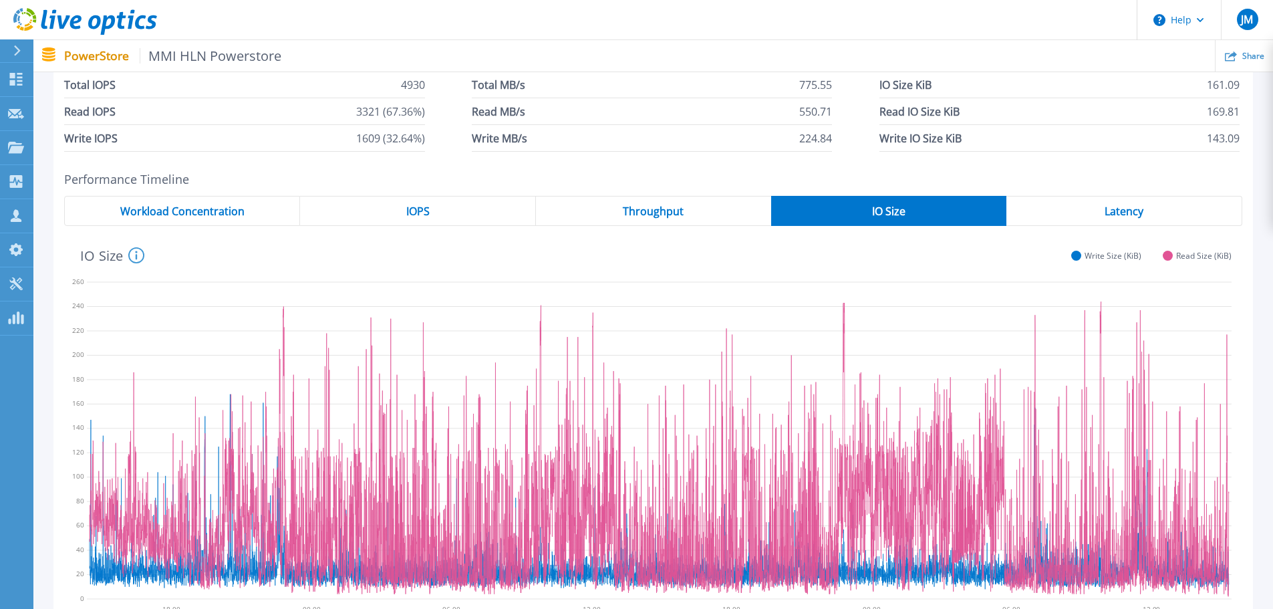
click at [1119, 212] on span "Latency" at bounding box center [1124, 211] width 39 height 11
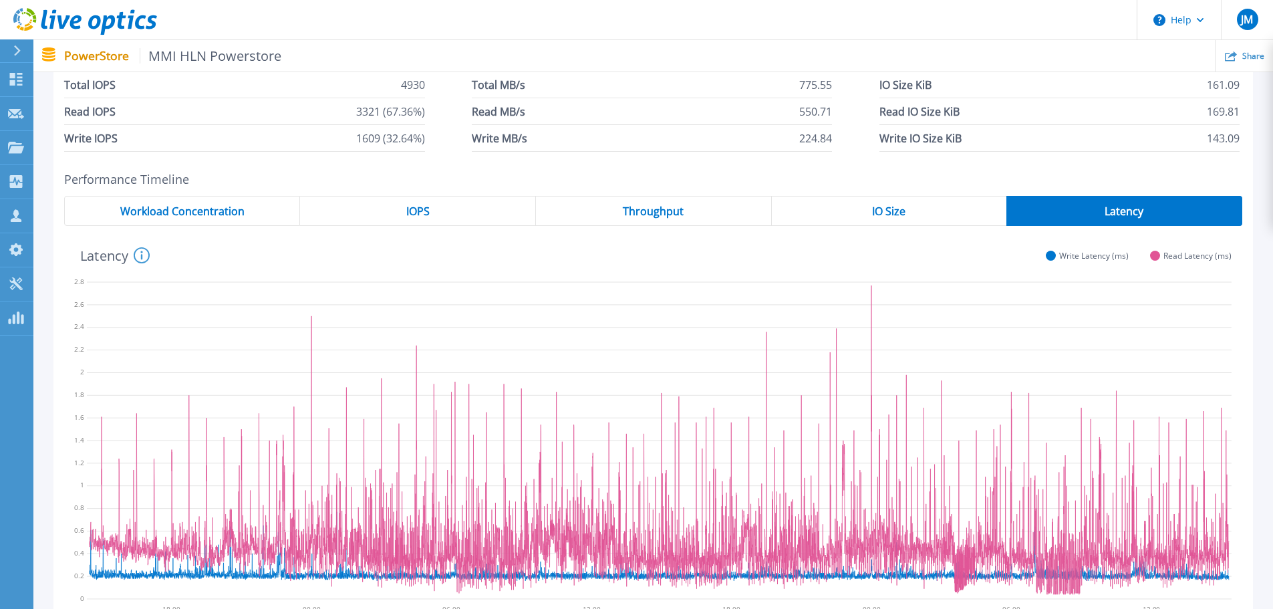
click at [896, 208] on span "IO Size" at bounding box center [888, 211] width 33 height 11
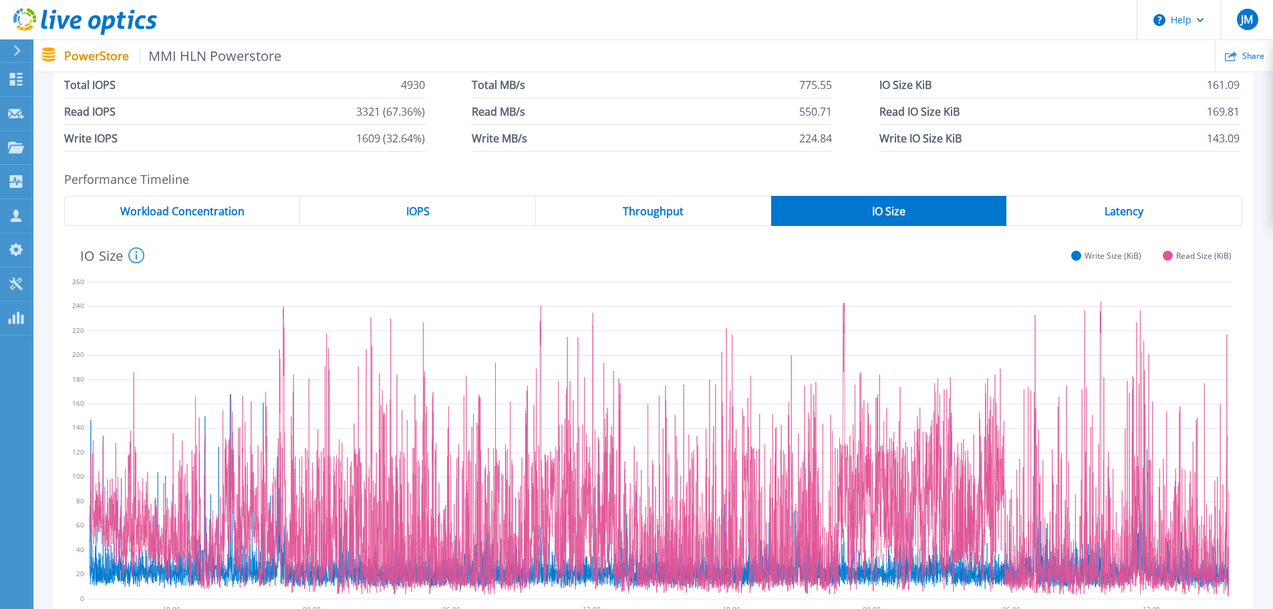
click at [720, 207] on div "Throughput" at bounding box center [653, 211] width 235 height 30
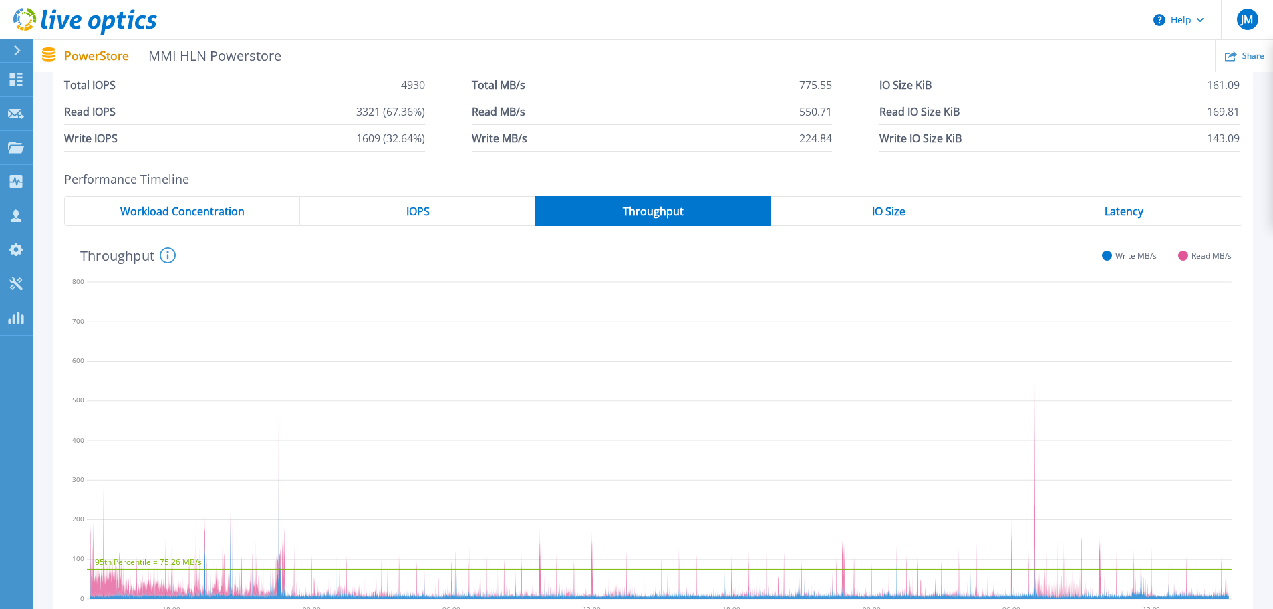
click at [408, 213] on span "IOPS" at bounding box center [417, 211] width 23 height 11
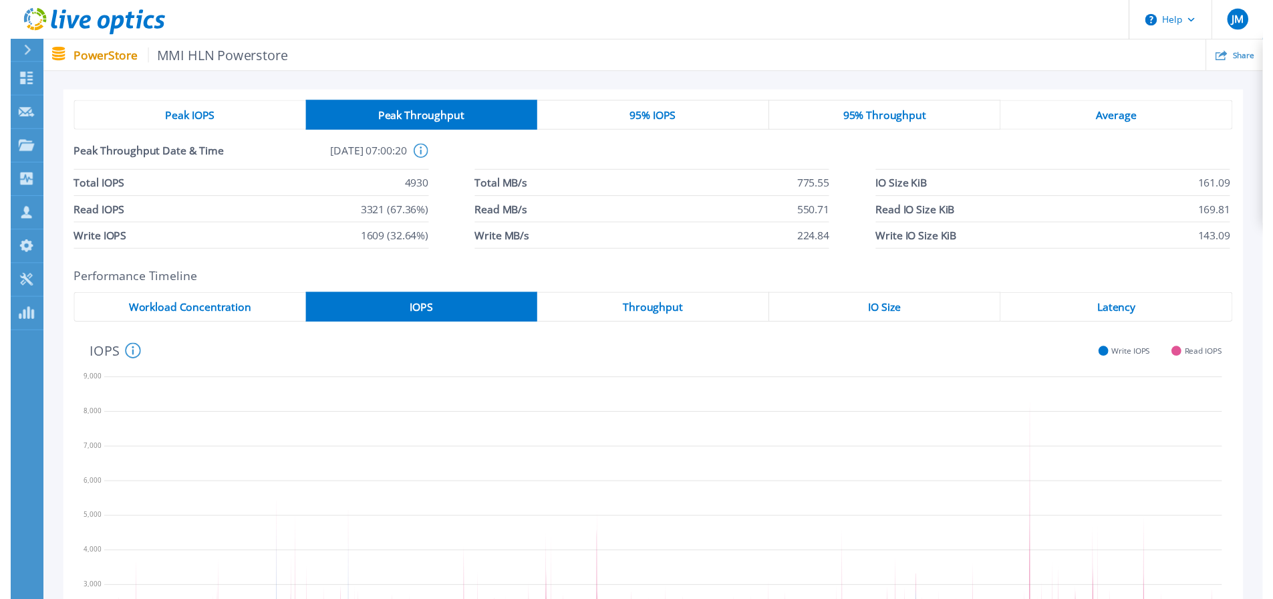
scroll to position [0, 0]
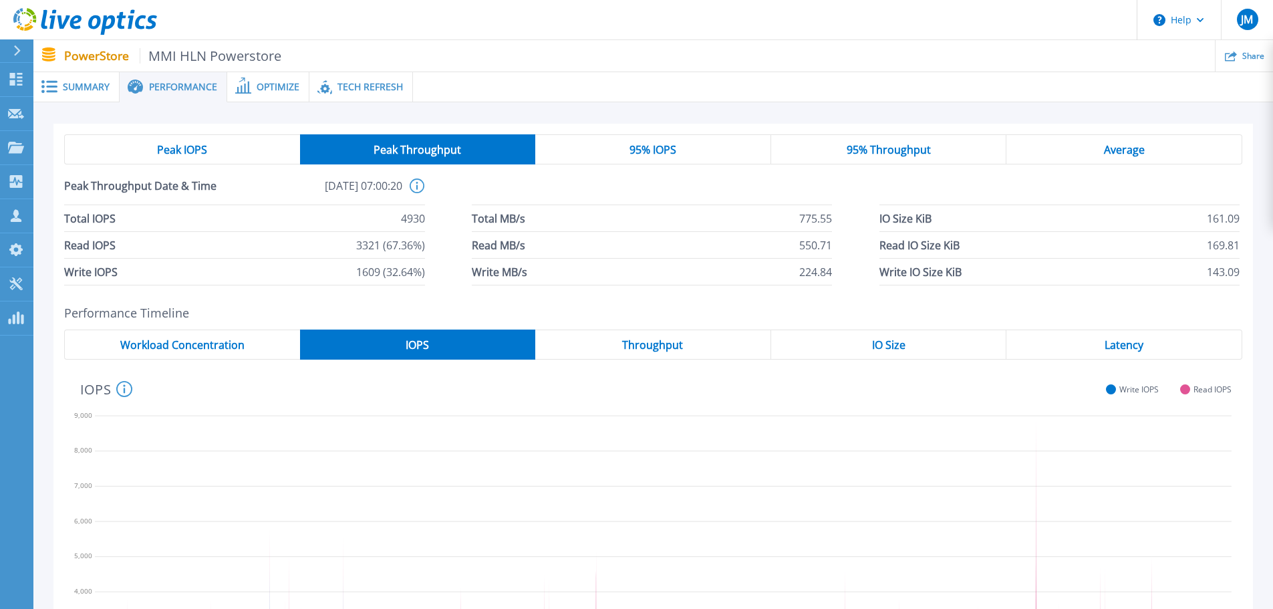
drag, startPoint x: 230, startPoint y: 351, endPoint x: 246, endPoint y: 303, distance: 50.7
click at [231, 350] on span "Workload Concentration" at bounding box center [182, 344] width 124 height 11
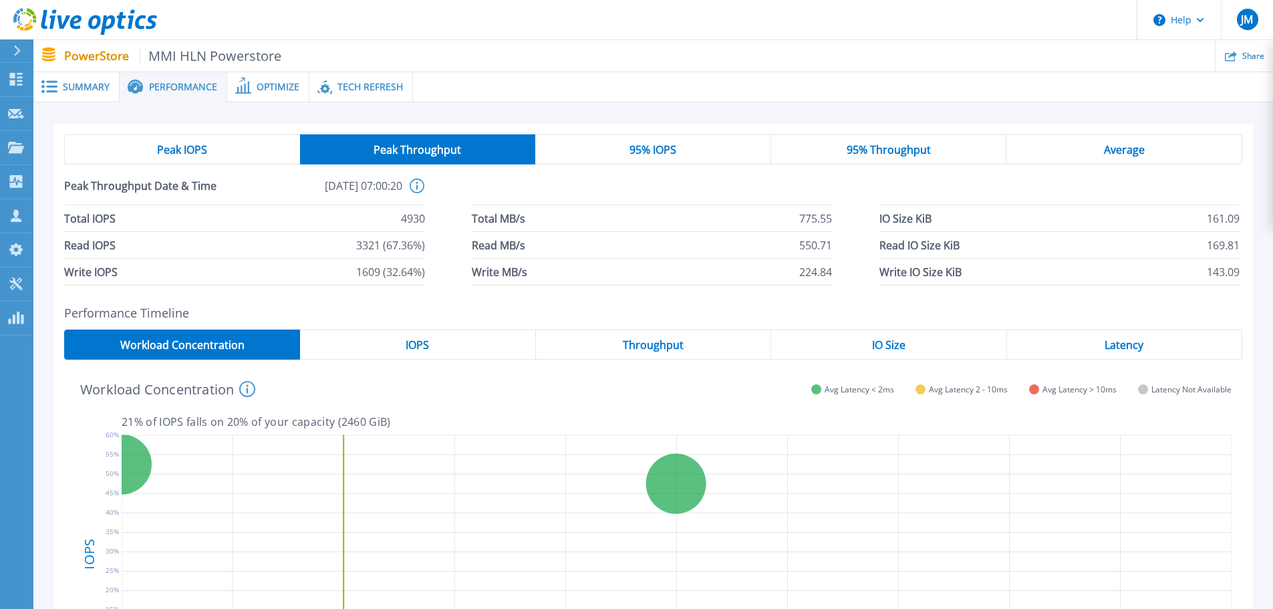
click at [240, 152] on div "Peak IOPS" at bounding box center [182, 149] width 236 height 30
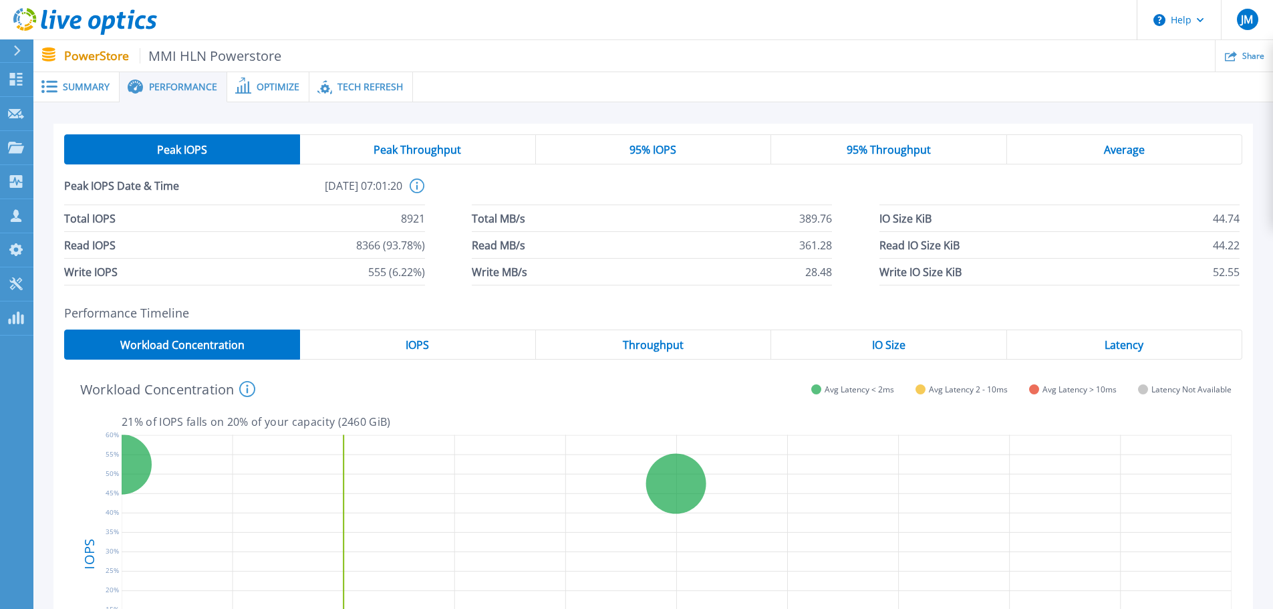
click at [411, 144] on span "Peak Throughput" at bounding box center [418, 149] width 88 height 11
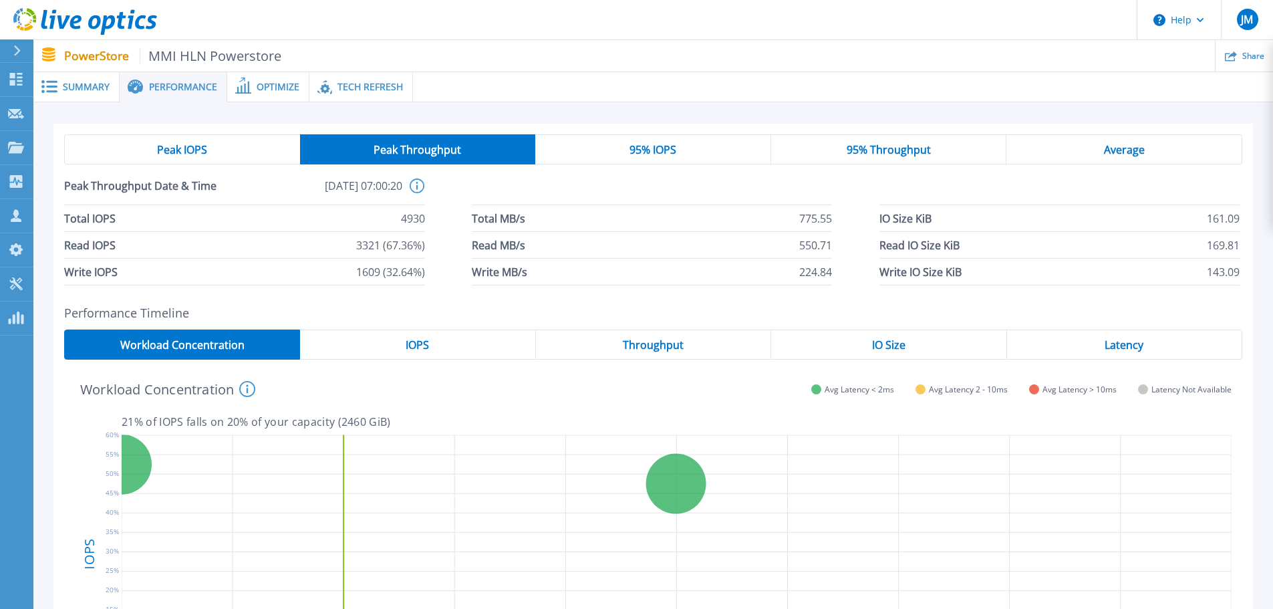
click at [662, 150] on span "95% IOPS" at bounding box center [653, 149] width 47 height 11
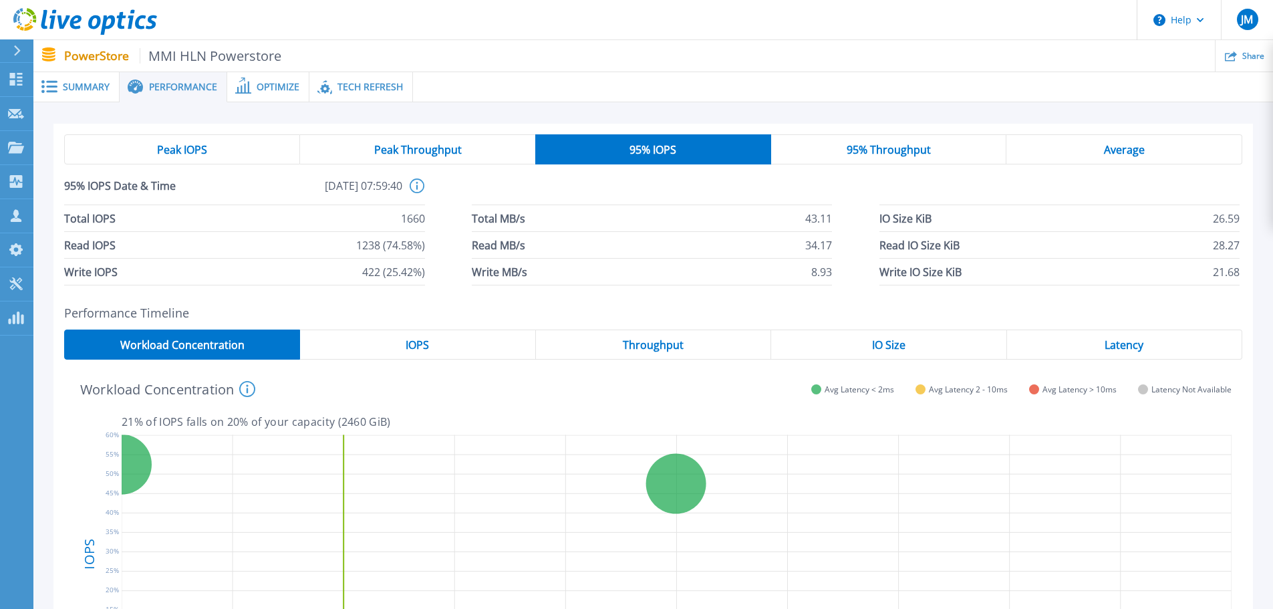
click at [888, 150] on span "95% Throughput" at bounding box center [889, 149] width 84 height 11
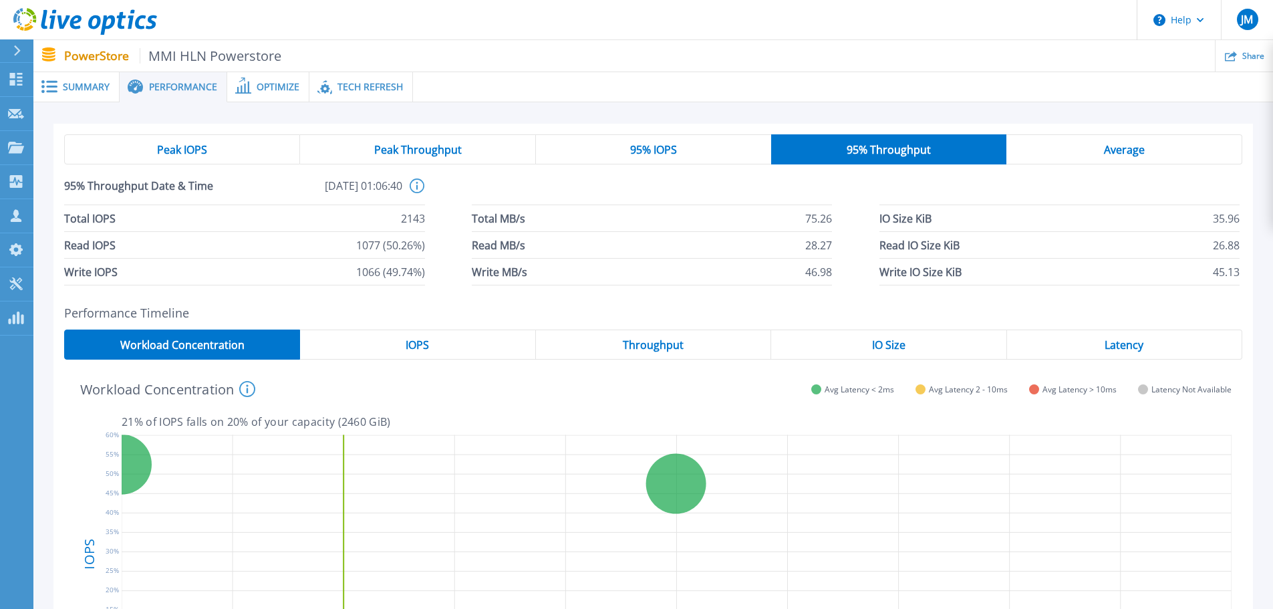
click at [1107, 148] on span "Average" at bounding box center [1124, 149] width 41 height 11
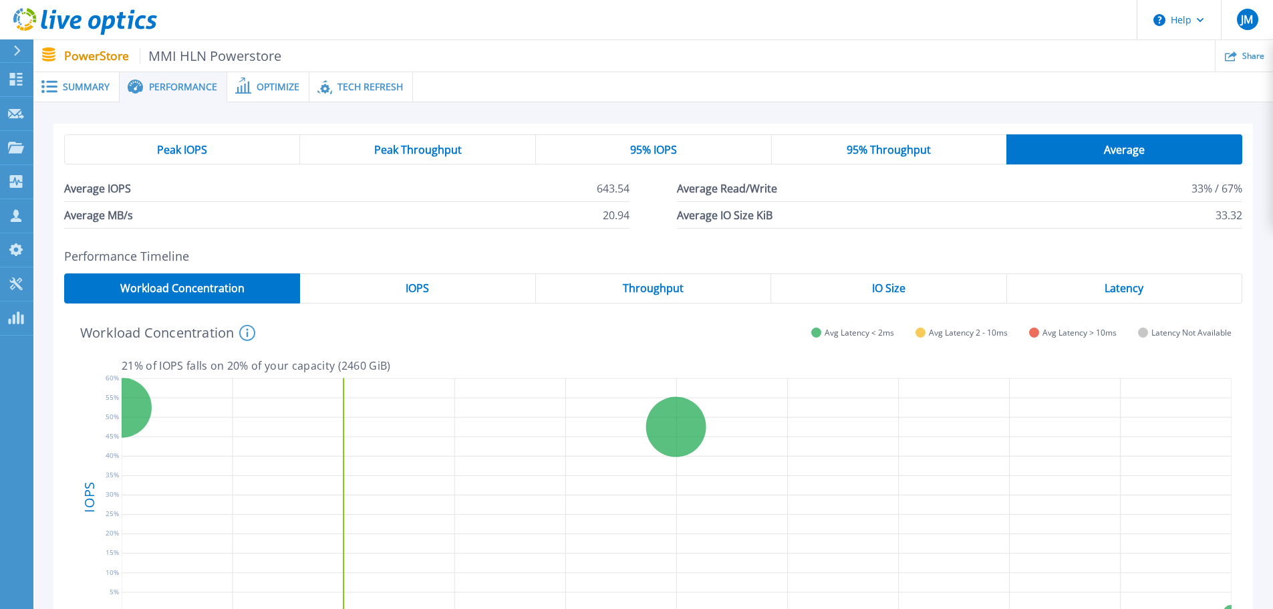
click at [896, 146] on span "95% Throughput" at bounding box center [889, 149] width 84 height 11
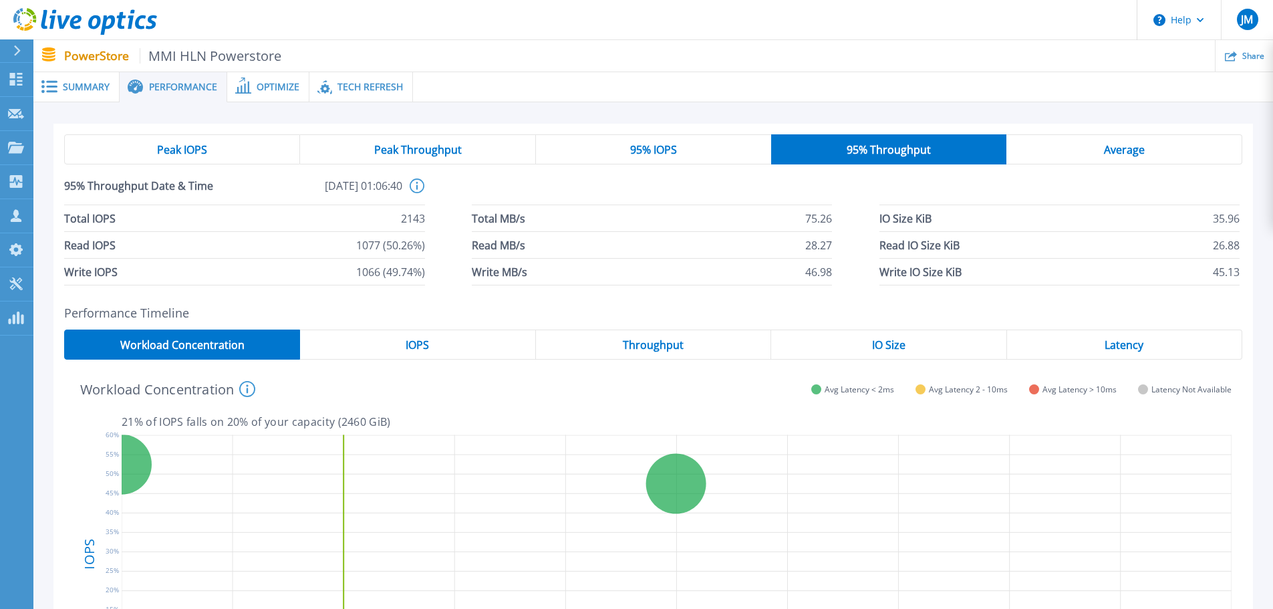
click at [249, 148] on div "Peak IOPS" at bounding box center [182, 149] width 236 height 30
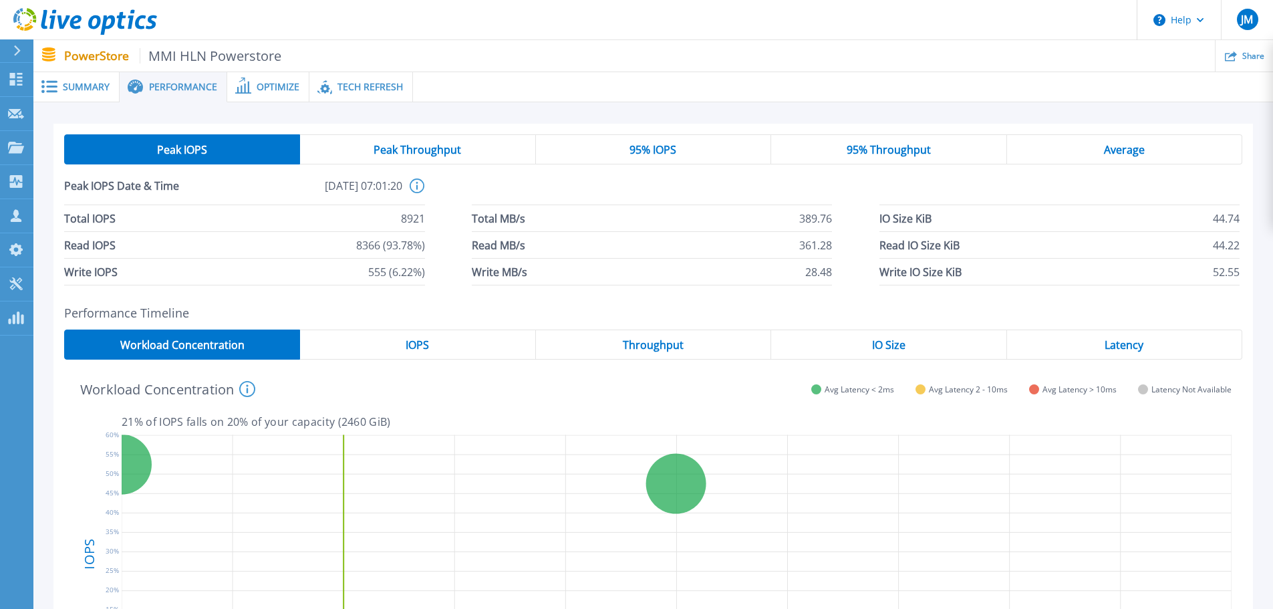
click at [928, 147] on span "95% Throughput" at bounding box center [889, 149] width 84 height 11
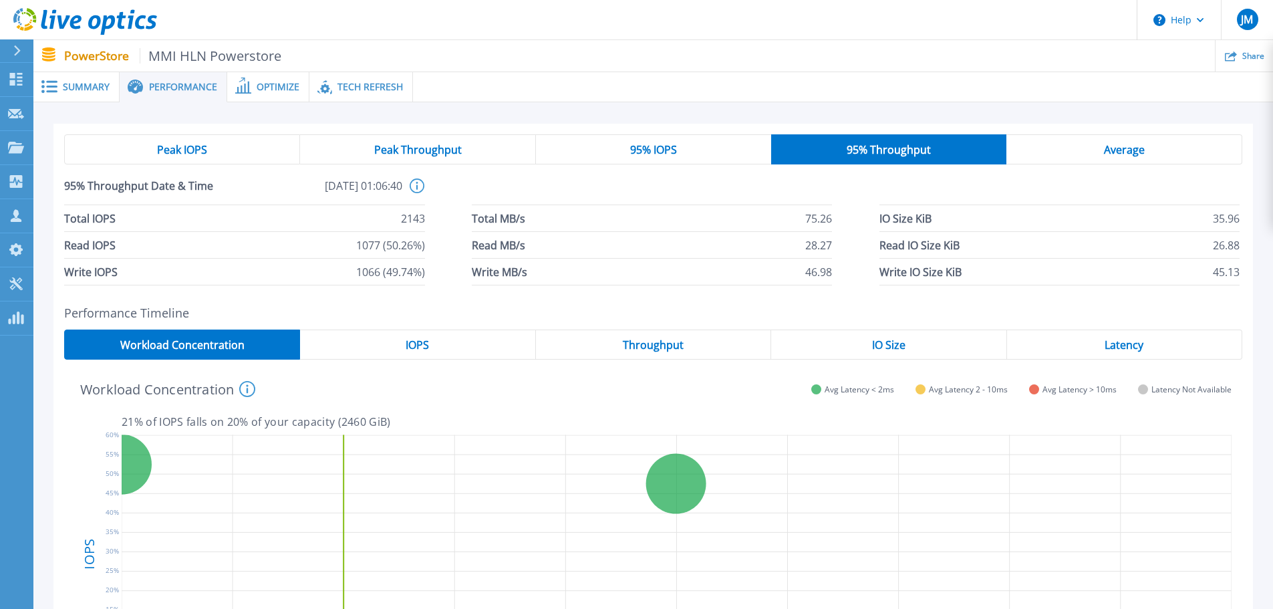
click at [1165, 147] on div "Average" at bounding box center [1124, 149] width 236 height 30
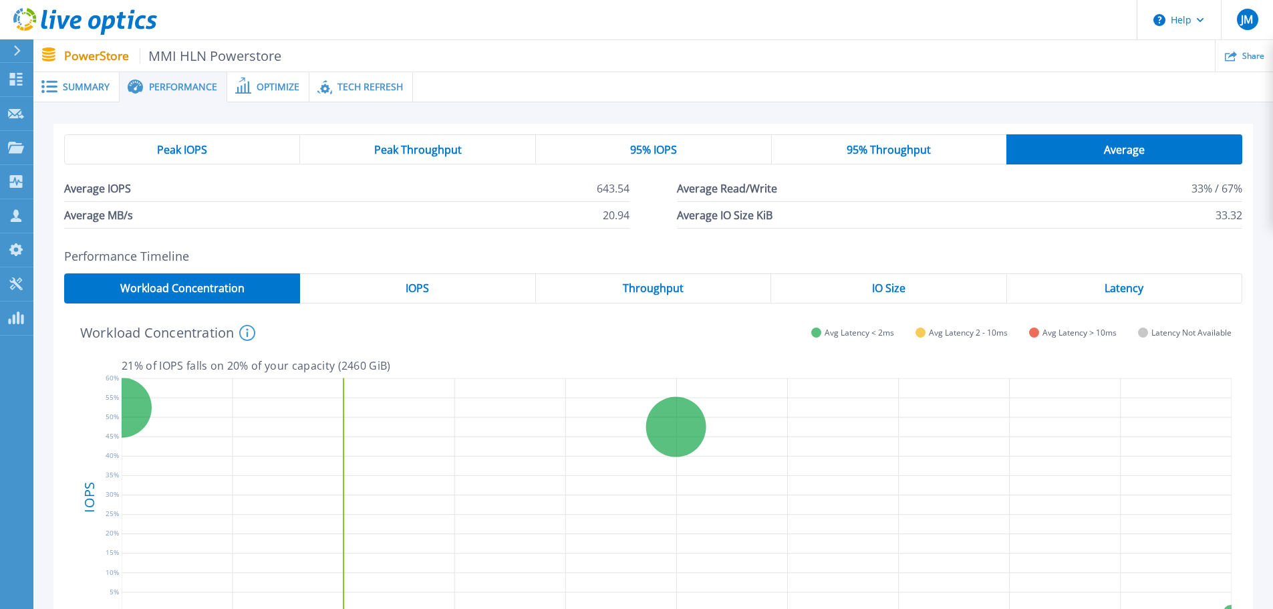
click at [894, 153] on span "95% Throughput" at bounding box center [889, 149] width 84 height 11
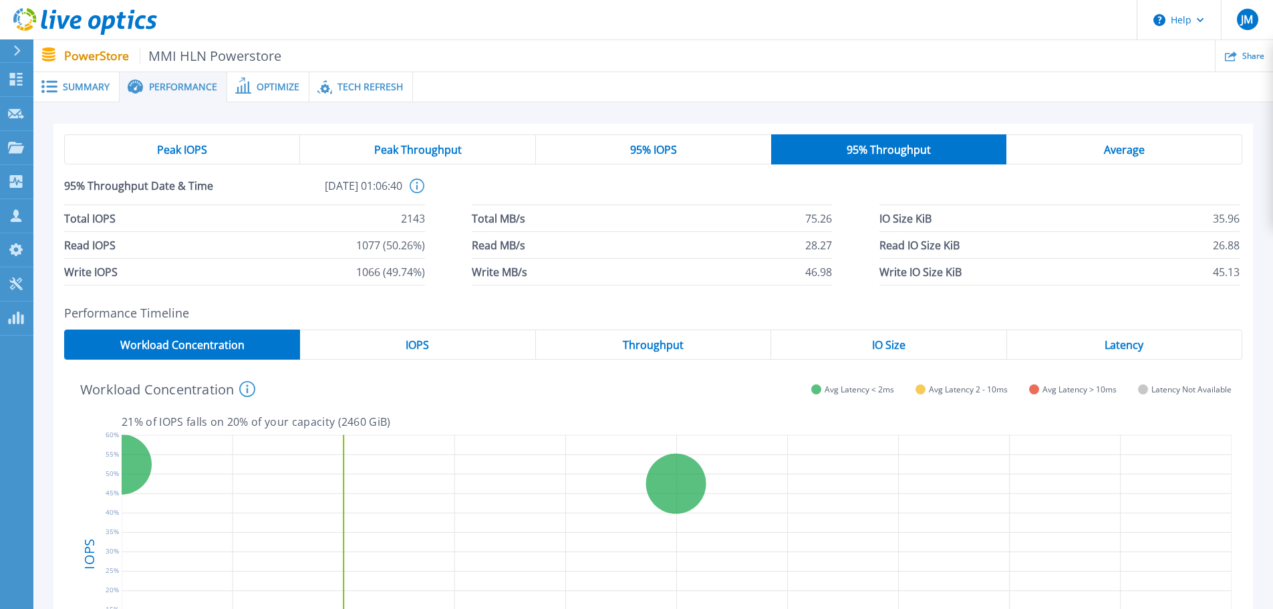
click at [748, 149] on div "95% IOPS" at bounding box center [653, 149] width 235 height 30
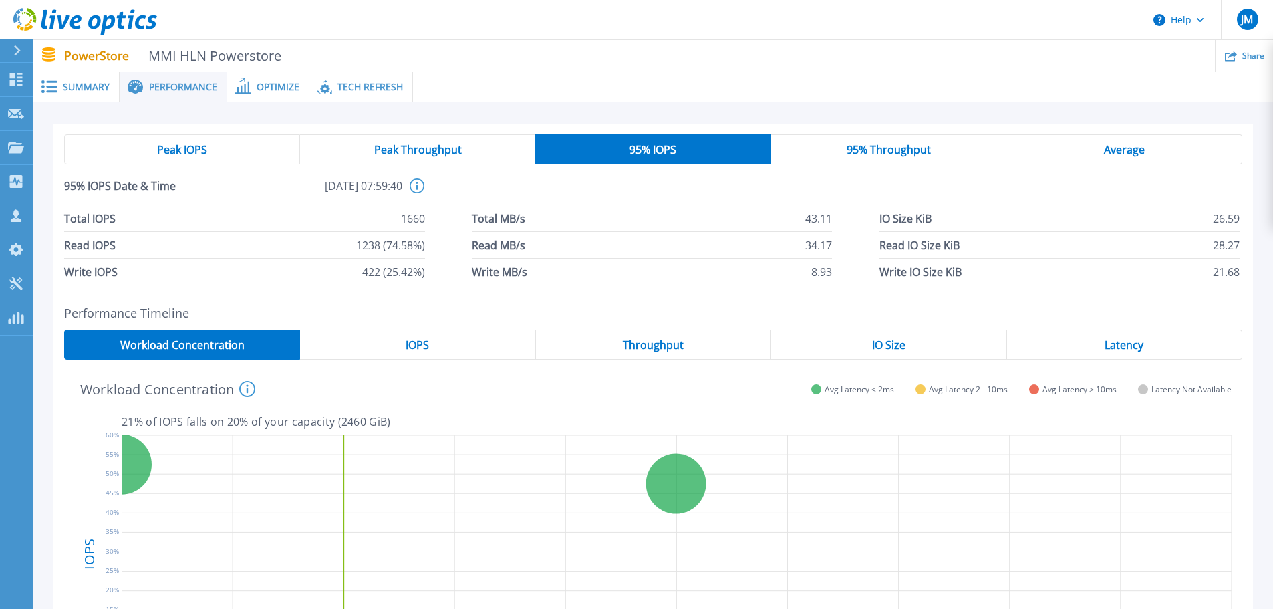
click at [82, 88] on span "Summary" at bounding box center [86, 86] width 47 height 9
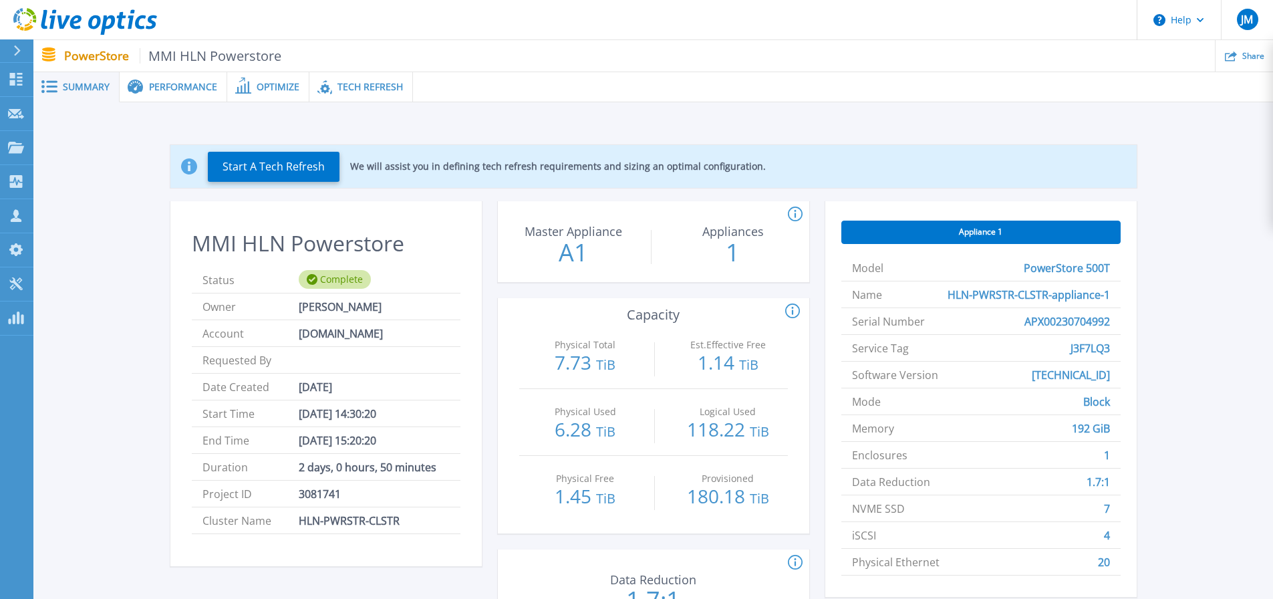
click at [788, 313] on icon at bounding box center [792, 311] width 15 height 16
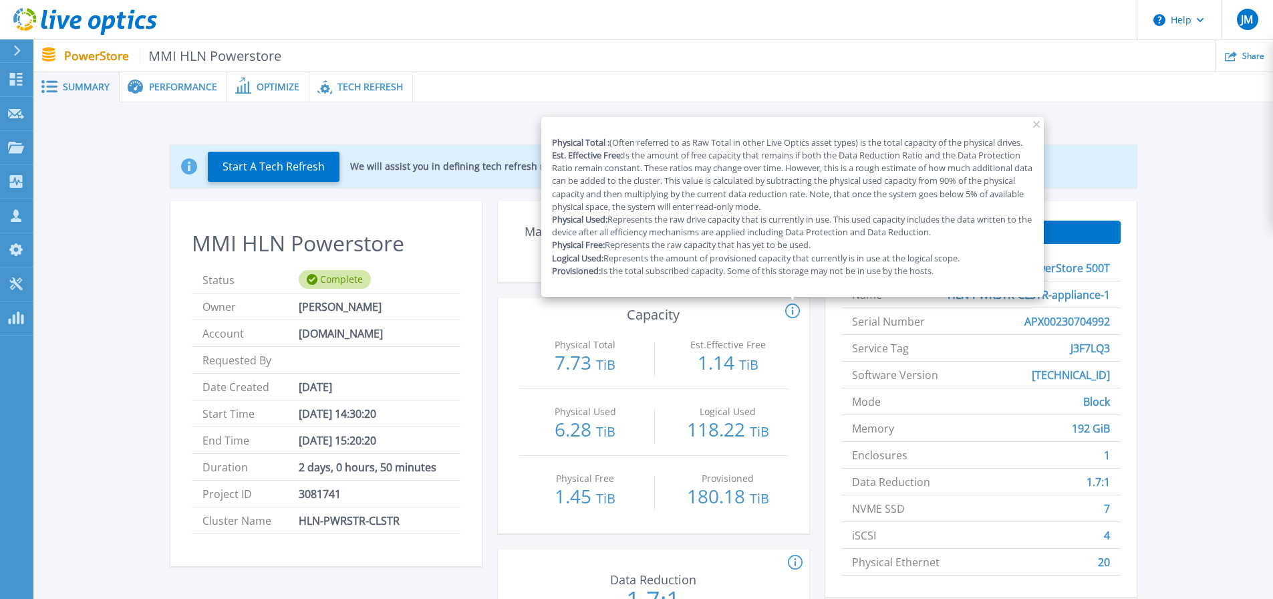
click at [791, 312] on icon at bounding box center [792, 311] width 15 height 16
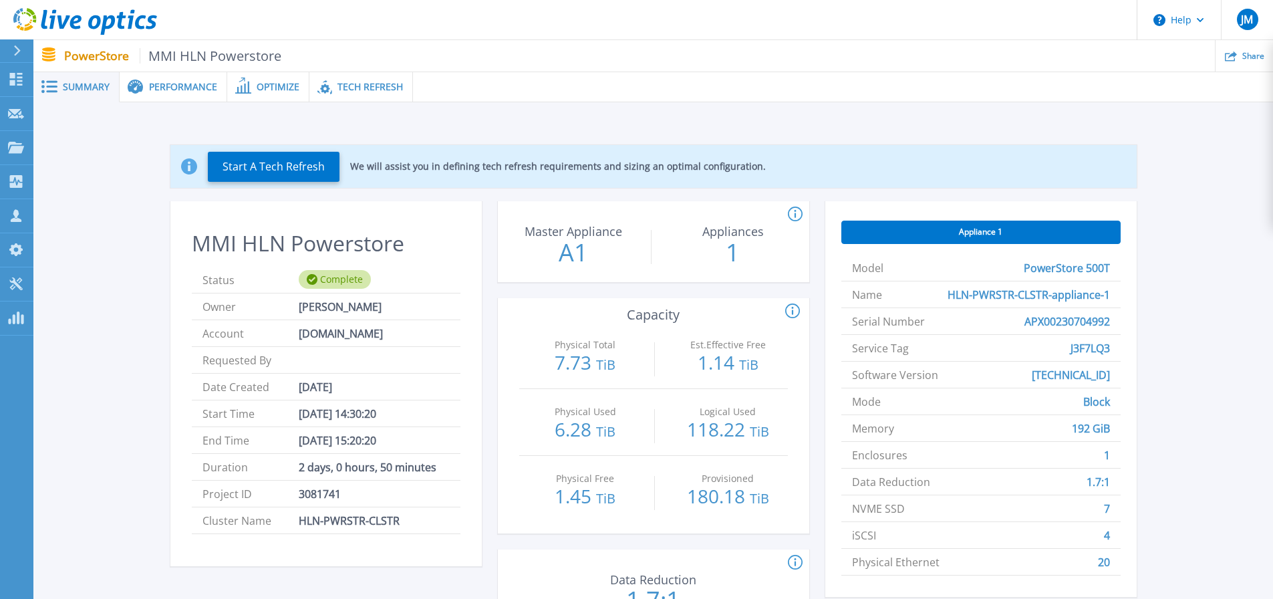
click at [86, 23] on icon at bounding box center [85, 21] width 144 height 27
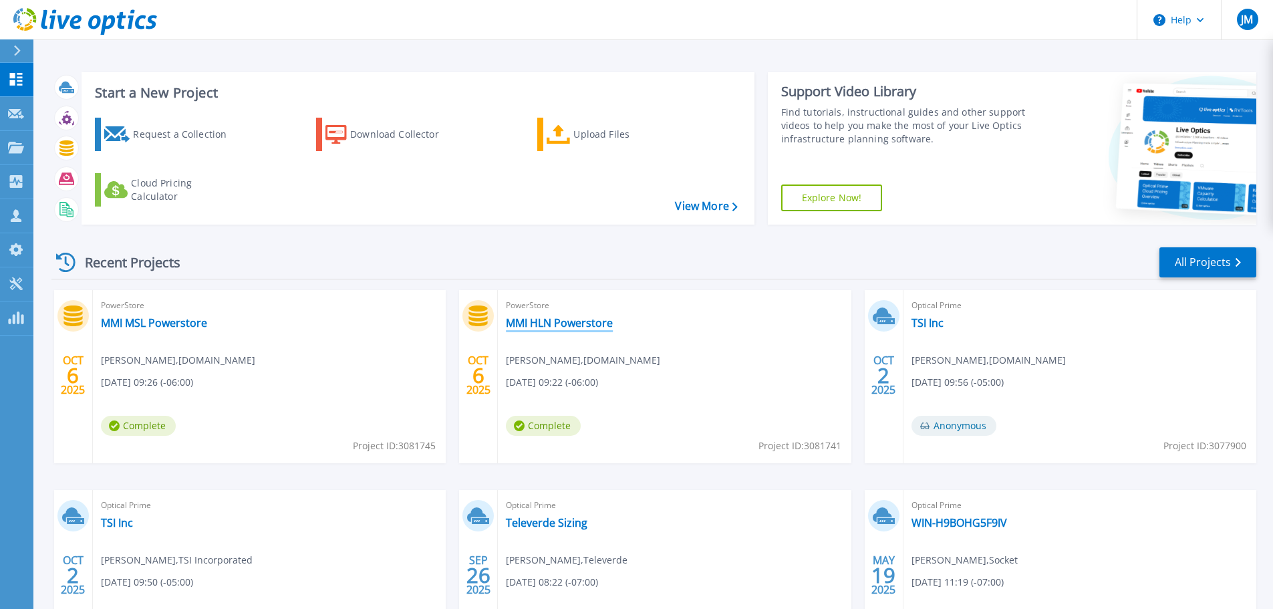
click at [538, 326] on link "MMI HLN Powerstore" at bounding box center [559, 322] width 107 height 13
click at [169, 328] on link "MMI MSL Powerstore" at bounding box center [154, 322] width 106 height 13
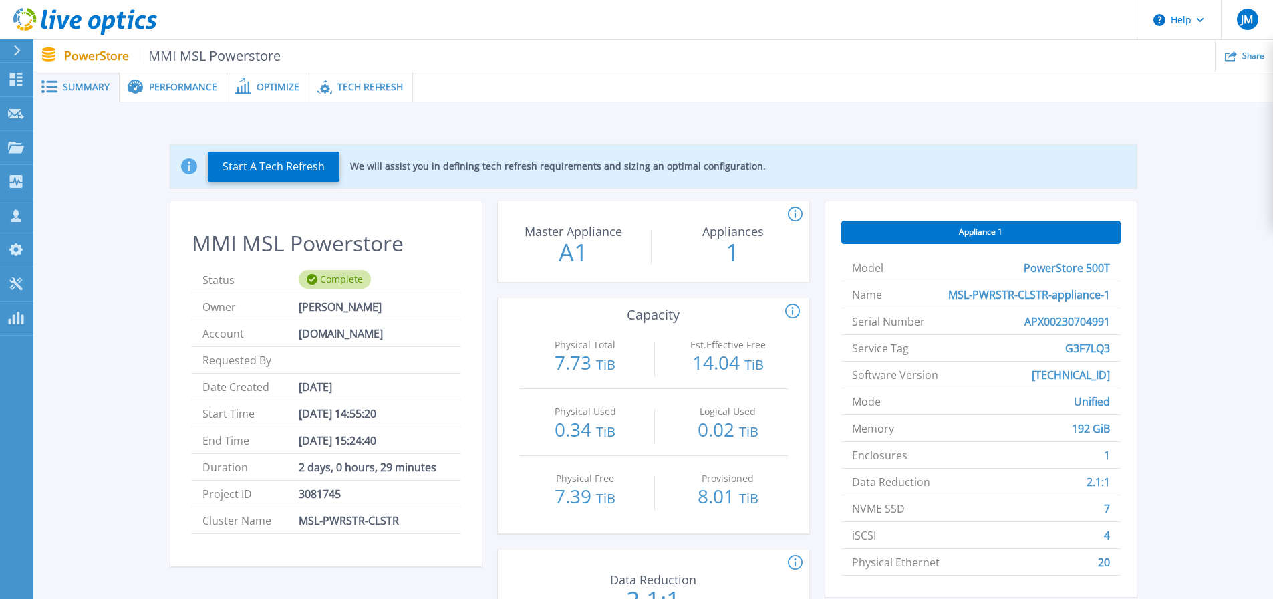
scroll to position [67, 0]
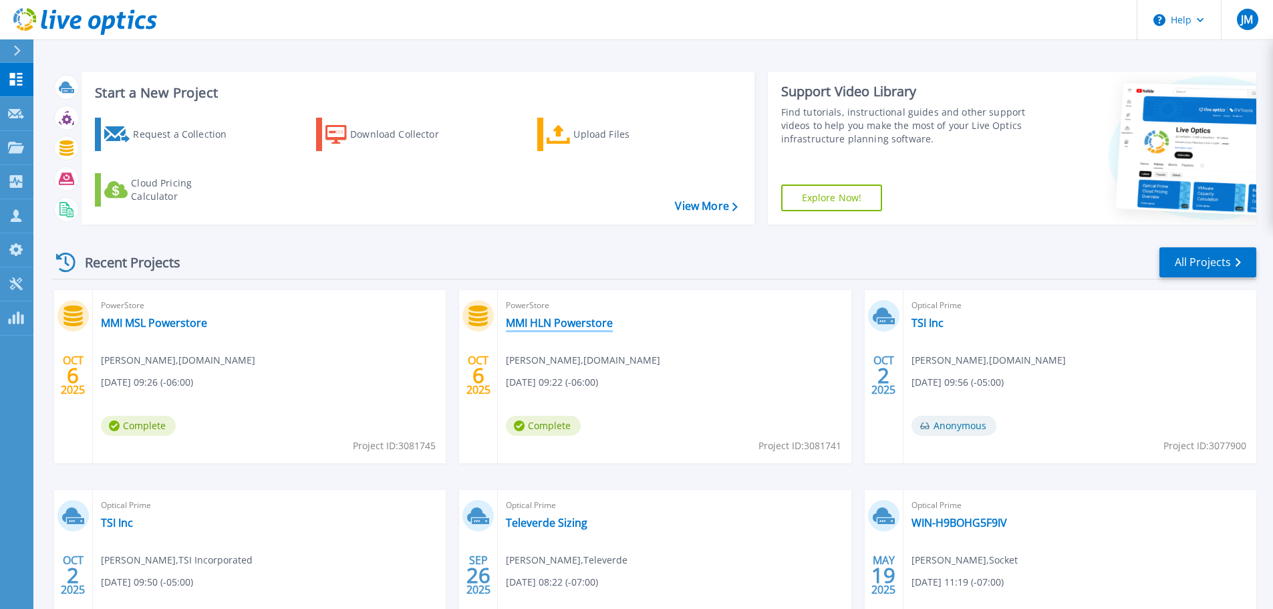
click at [566, 326] on link "MMI HLN Powerstore" at bounding box center [559, 322] width 107 height 13
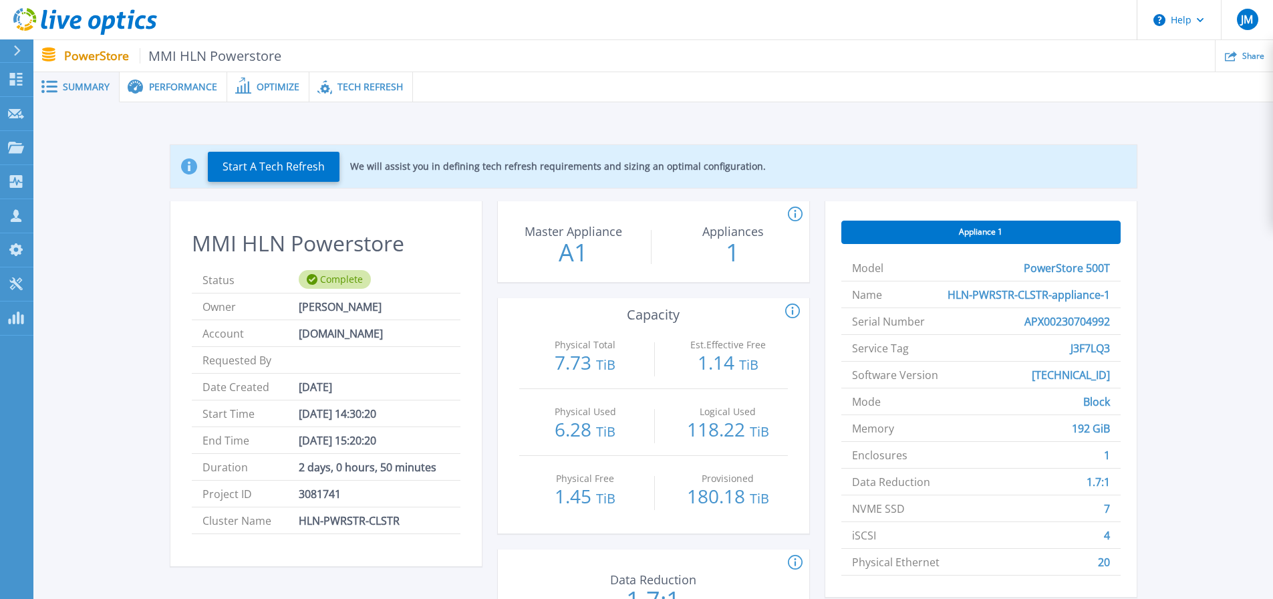
click at [285, 80] on div "Optimize" at bounding box center [268, 87] width 82 height 30
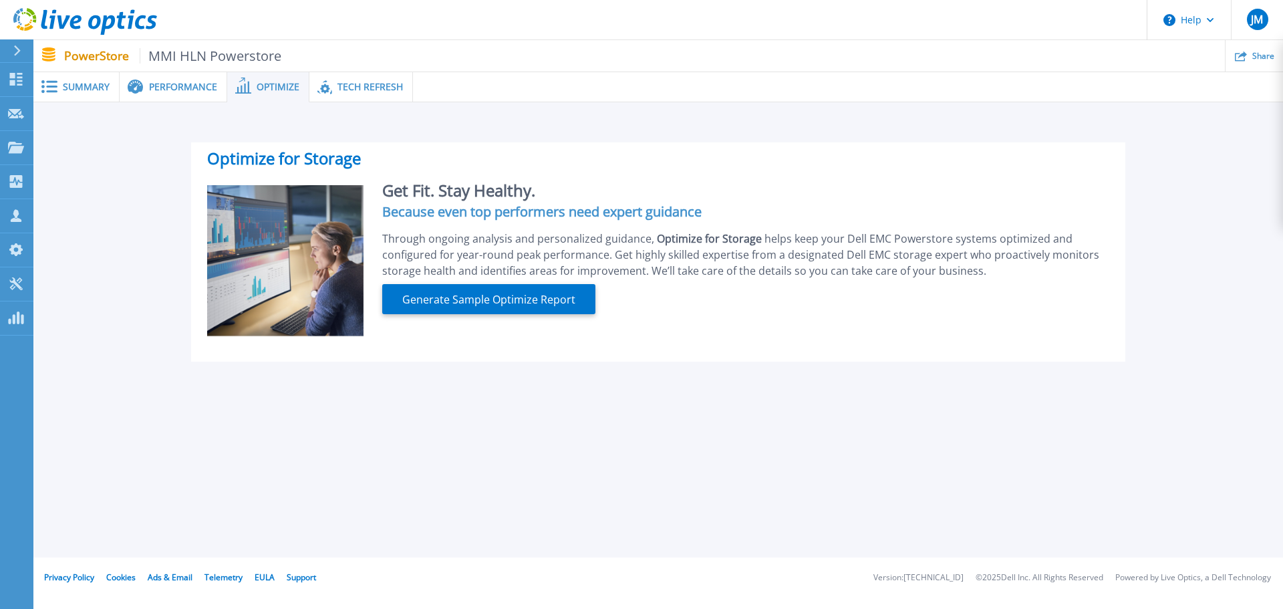
click at [184, 82] on span "Performance" at bounding box center [183, 86] width 68 height 9
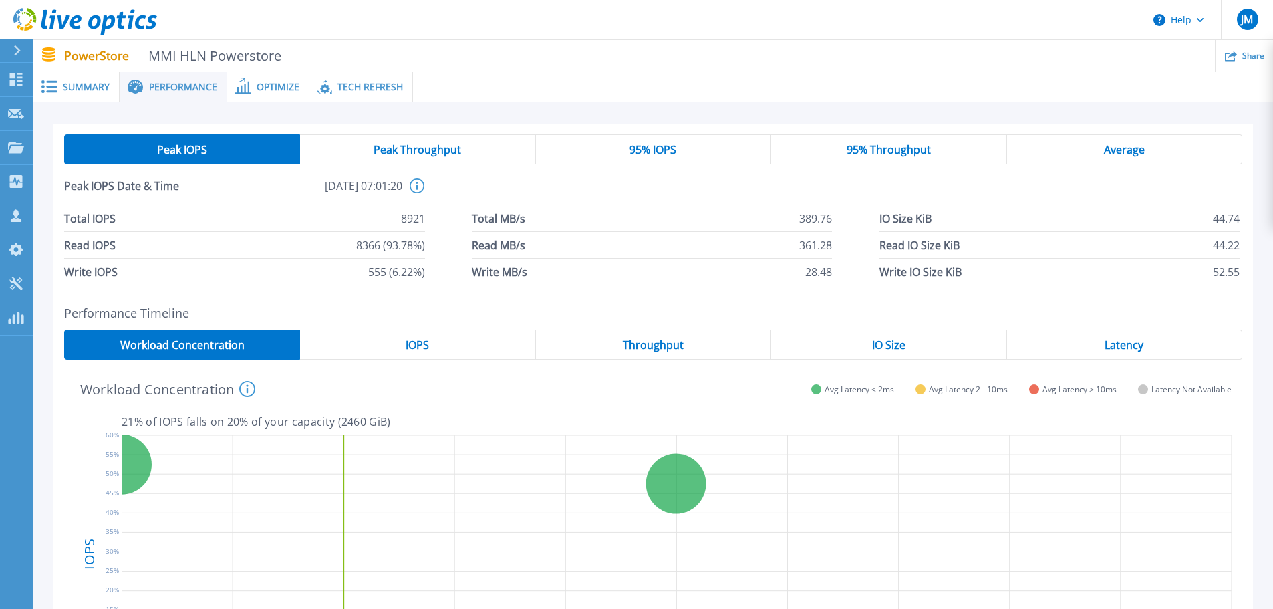
click at [90, 86] on span "Summary" at bounding box center [86, 86] width 47 height 9
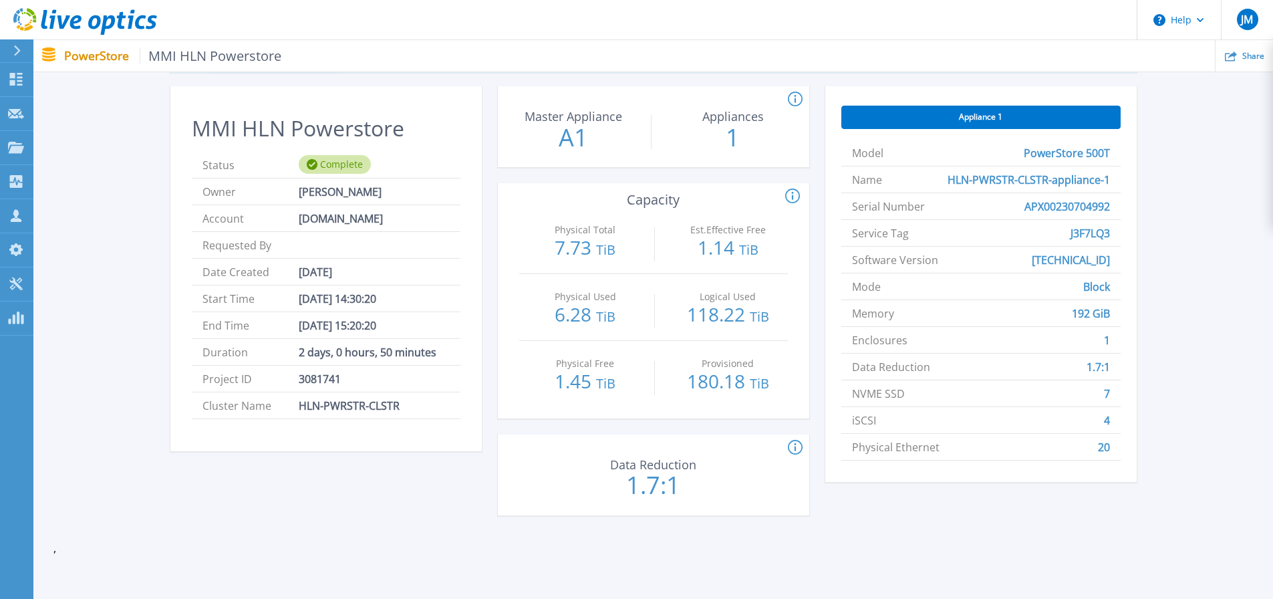
scroll to position [48, 0]
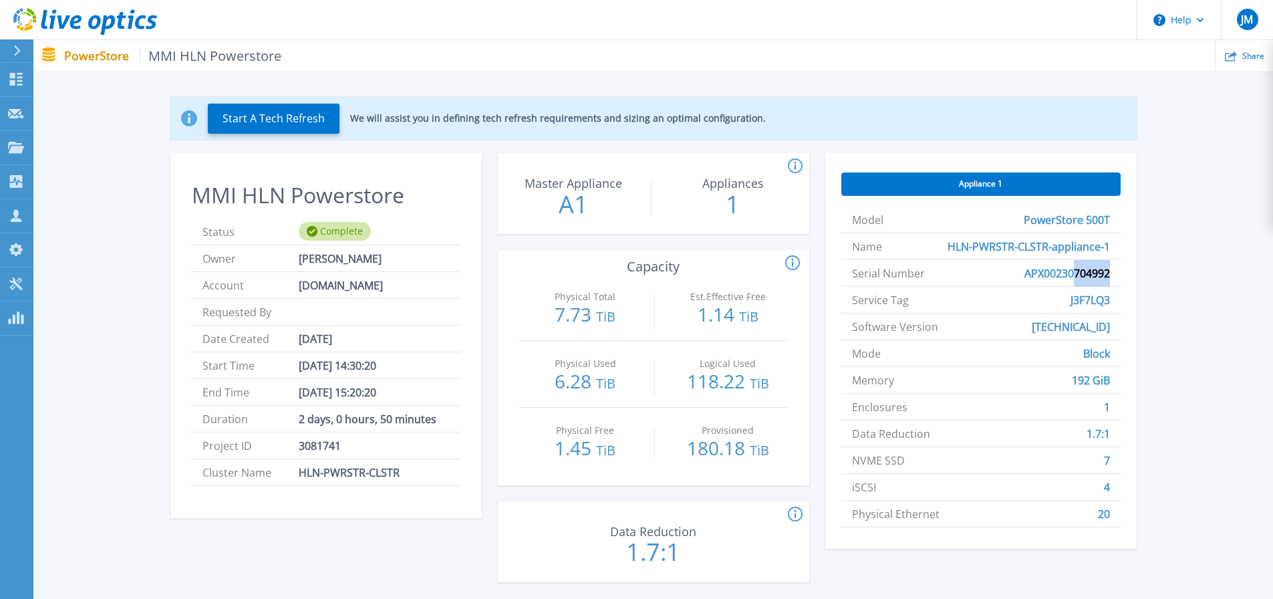
drag, startPoint x: 1111, startPoint y: 273, endPoint x: 1073, endPoint y: 274, distance: 37.4
click at [1073, 274] on li "Serial Number APX00230704992" at bounding box center [980, 273] width 279 height 27
drag, startPoint x: 1113, startPoint y: 299, endPoint x: 1069, endPoint y: 300, distance: 44.1
click at [1069, 300] on li "Service Tag J3F7LQ3" at bounding box center [980, 300] width 279 height 27
copy span "J3F7LQ3"
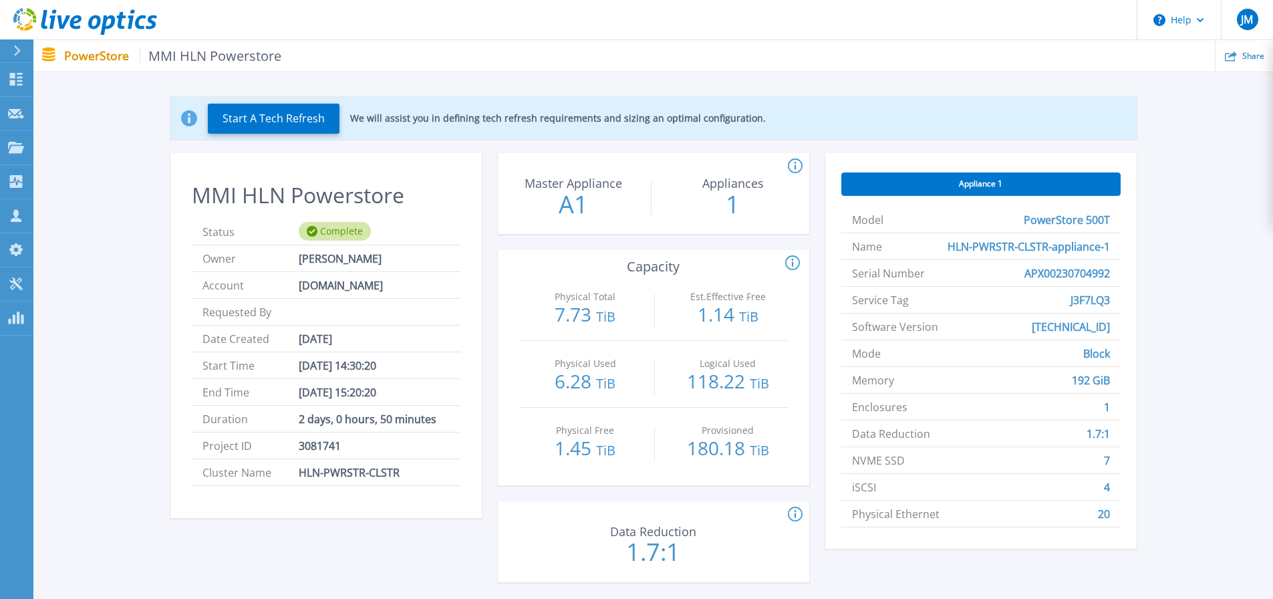
click at [1186, 390] on div "Start A Tech Refresh We will assist you in defining tech refresh requirements a…" at bounding box center [653, 342] width 1200 height 533
click at [1167, 388] on div "Start A Tech Refresh We will assist you in defining tech refresh requirements a…" at bounding box center [653, 342] width 1200 height 533
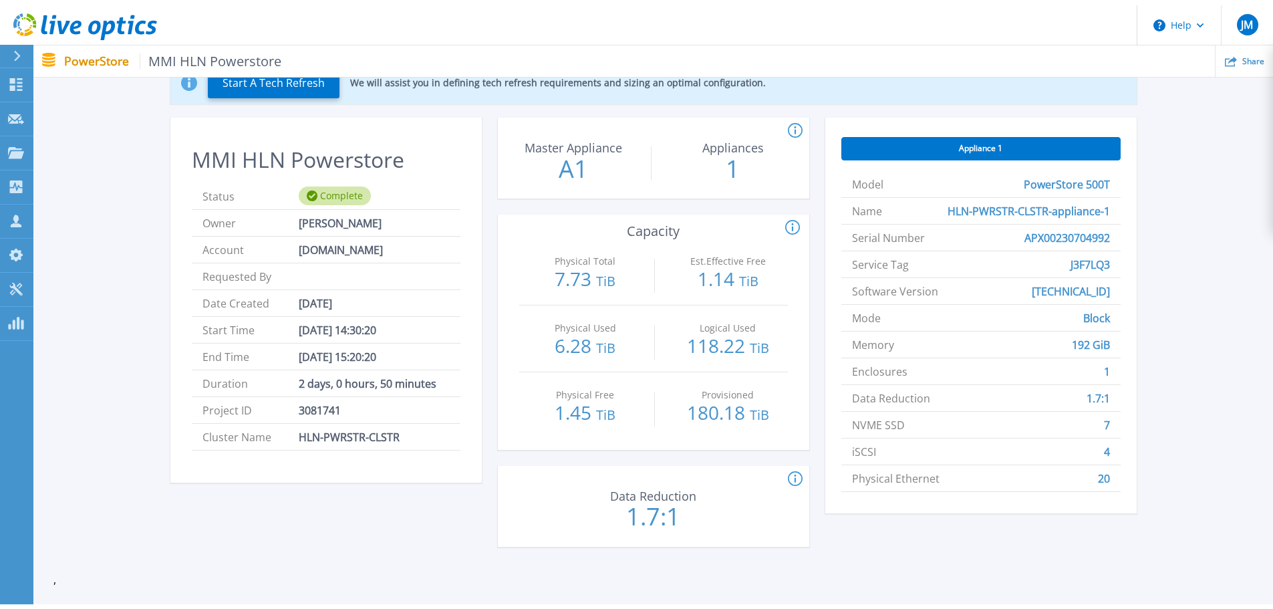
scroll to position [0, 0]
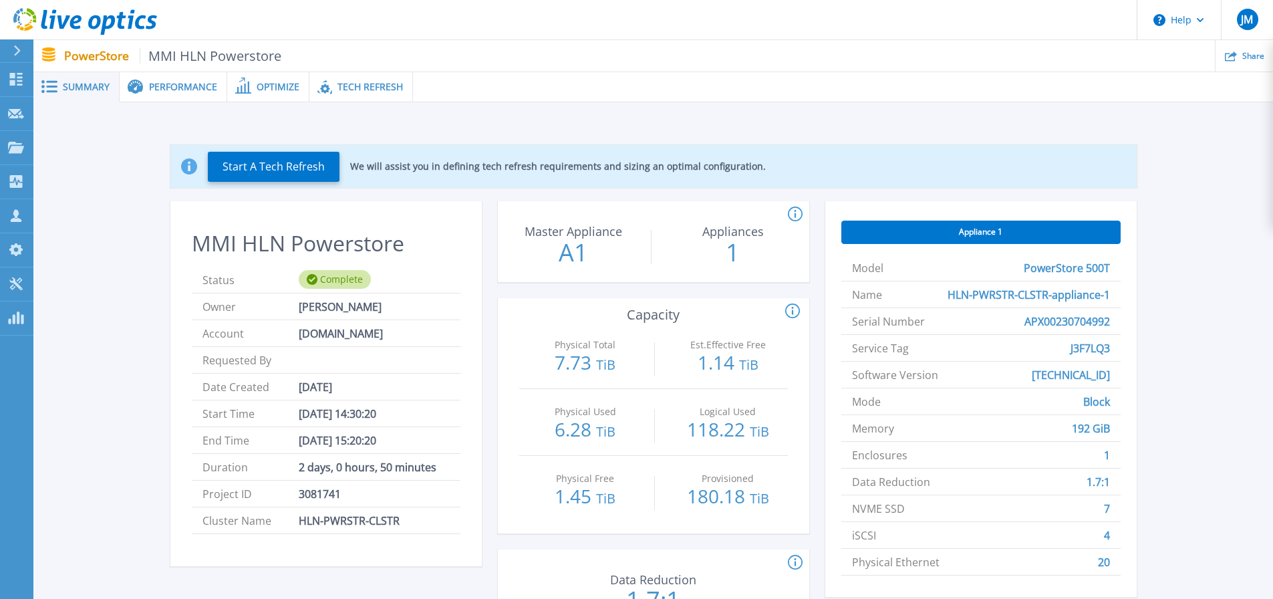
click at [160, 85] on span "Performance" at bounding box center [183, 86] width 68 height 9
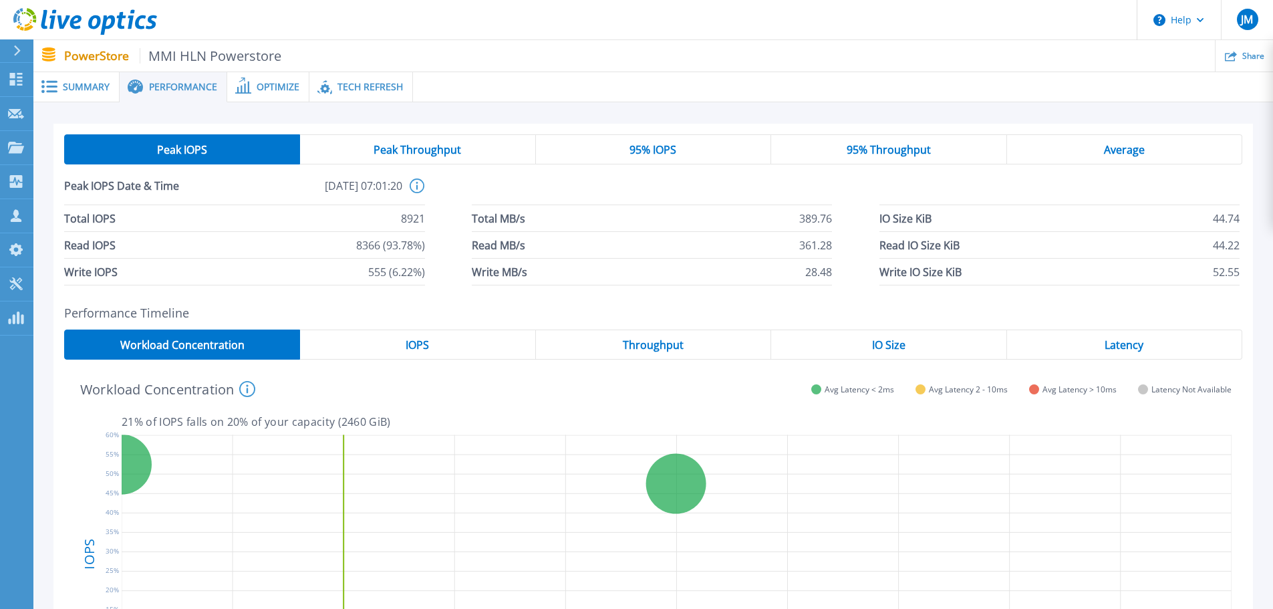
click at [89, 86] on span "Summary" at bounding box center [86, 86] width 47 height 9
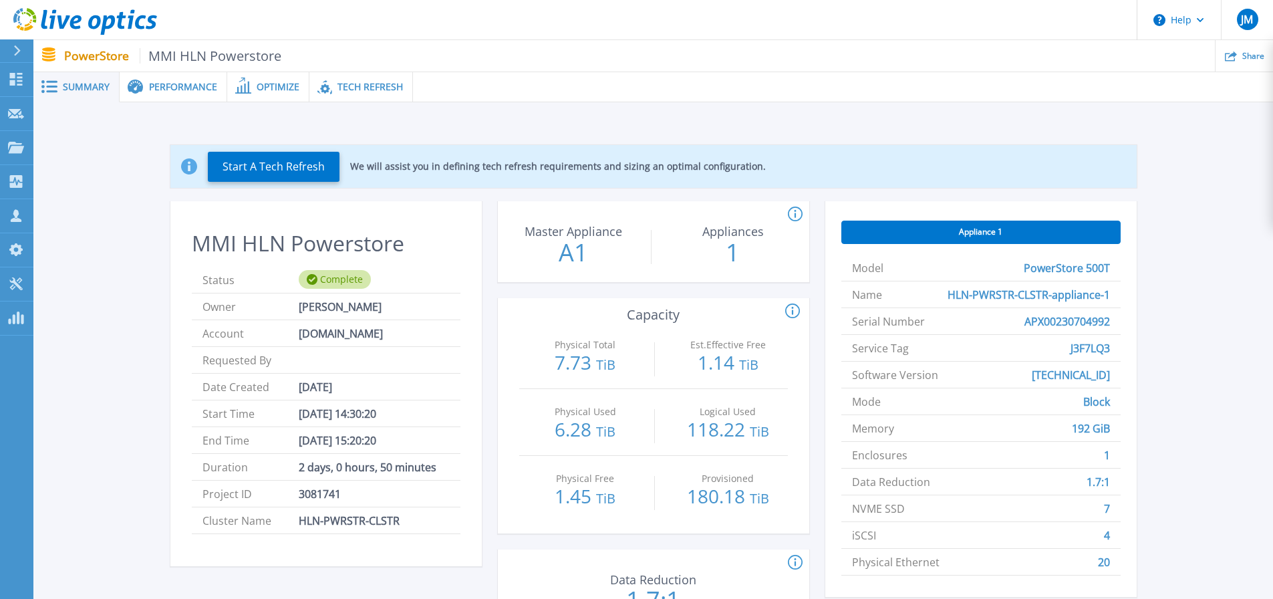
scroll to position [67, 0]
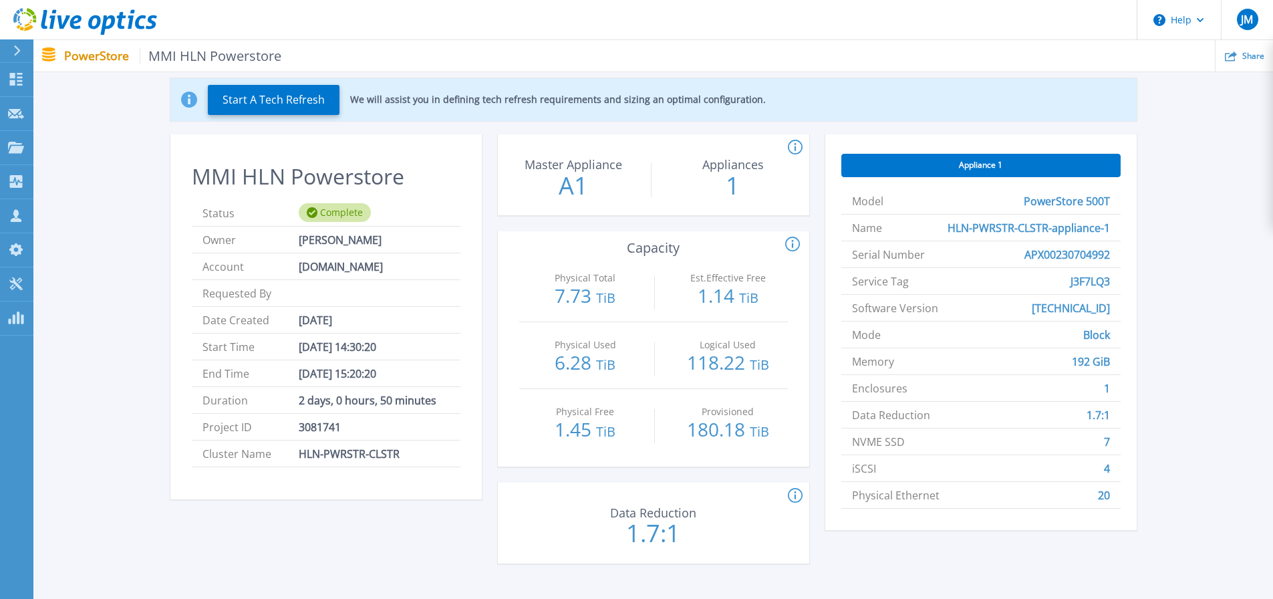
click at [798, 242] on icon at bounding box center [792, 245] width 15 height 16
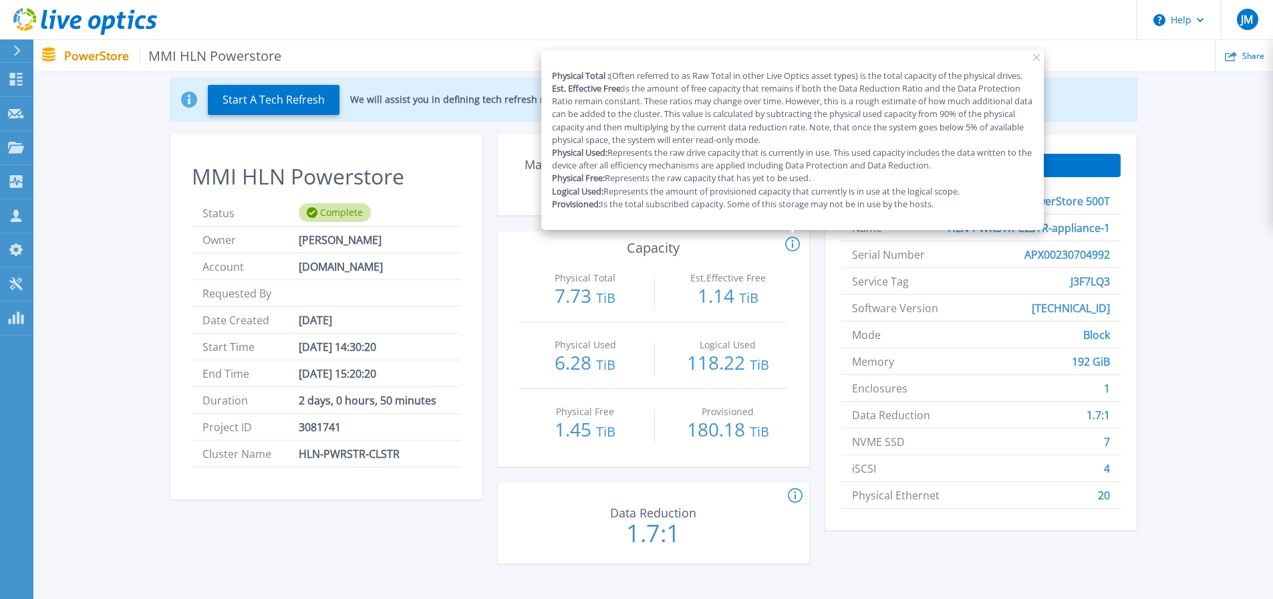
click at [782, 299] on p "1.14 TiB" at bounding box center [728, 296] width 120 height 21
click at [818, 279] on div "MMI HLN Powerstore Status Complete Owner [PERSON_NAME] Account [DOMAIN_NAME] Re…" at bounding box center [653, 356] width 966 height 445
click at [792, 313] on div "Physical Total 7.73 TiB Est.Effective Free 1.14 TiB Physical Used 6.28 TiB Logi…" at bounding box center [653, 360] width 311 height 211
click at [1229, 330] on div "Start A Tech Refresh We will assist you in defining tech refresh requirements a…" at bounding box center [653, 323] width 1200 height 533
click at [1037, 55] on icon at bounding box center [1036, 57] width 7 height 7
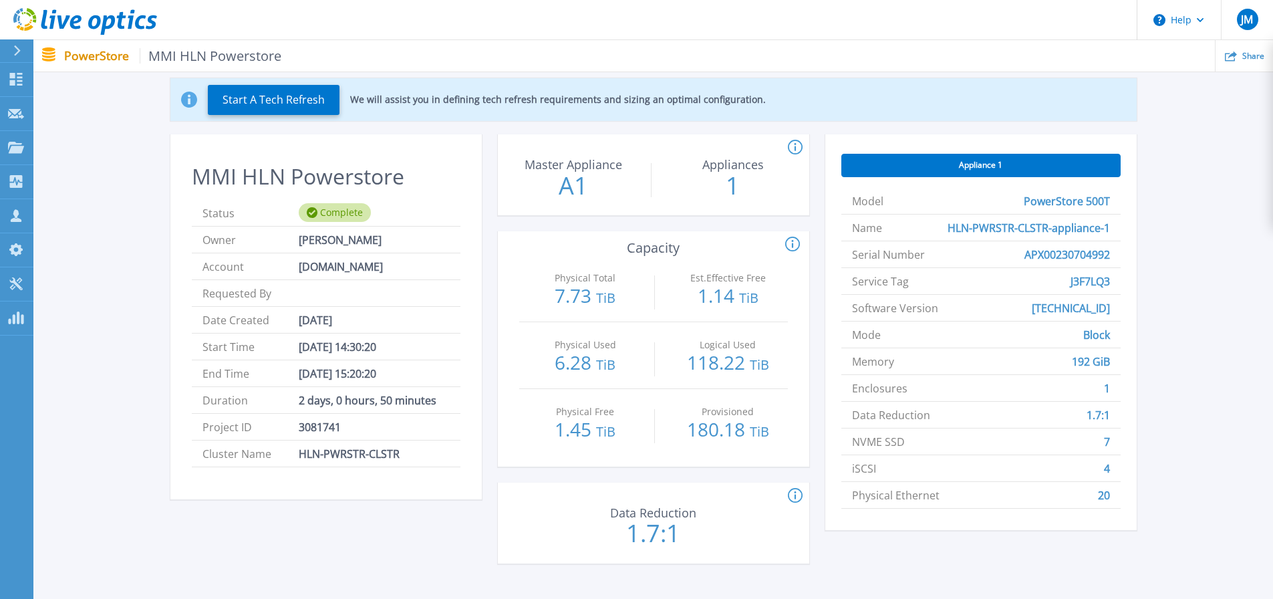
click at [920, 537] on div "Appliance 1 Model PowerStore 500T Name HLN-PWRSTR-CLSTR-appliance-1 Serial Numb…" at bounding box center [980, 356] width 311 height 445
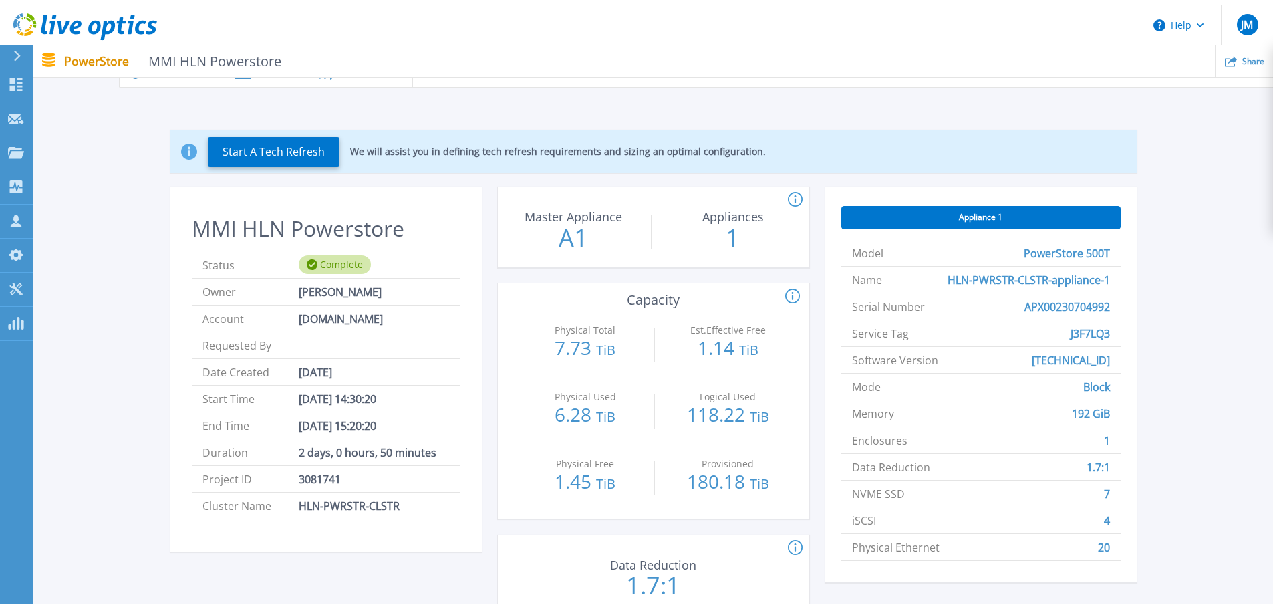
scroll to position [0, 0]
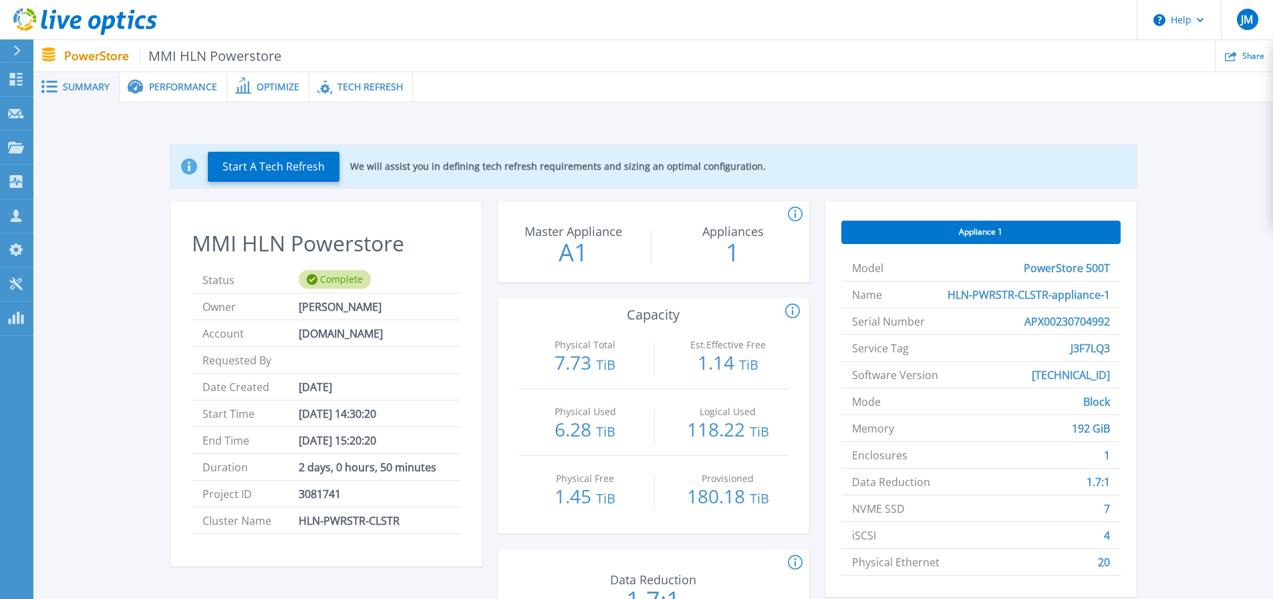
click at [263, 78] on div "Optimize" at bounding box center [268, 87] width 82 height 30
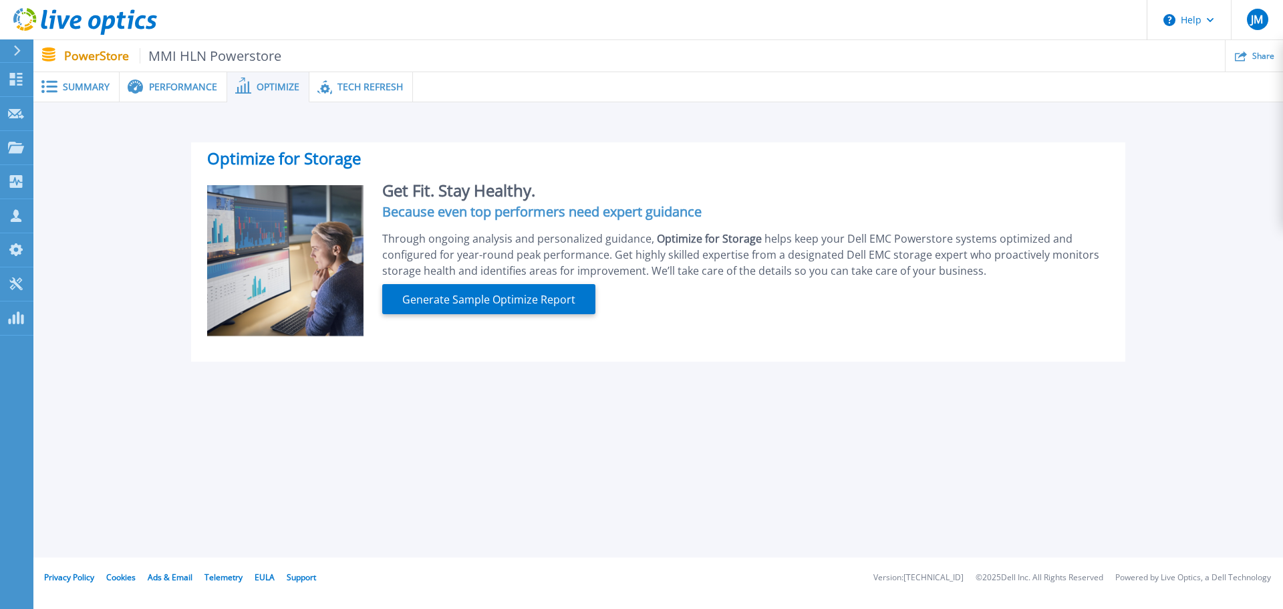
click at [192, 82] on span "Performance" at bounding box center [183, 86] width 68 height 9
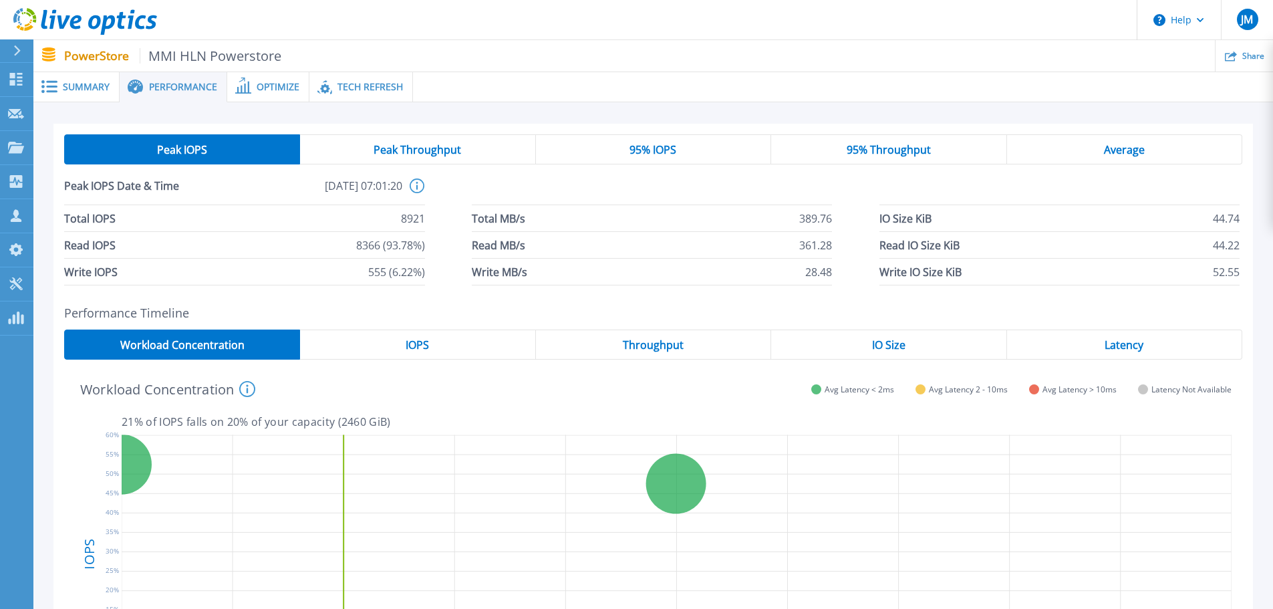
click at [475, 339] on div "IOPS" at bounding box center [417, 344] width 235 height 30
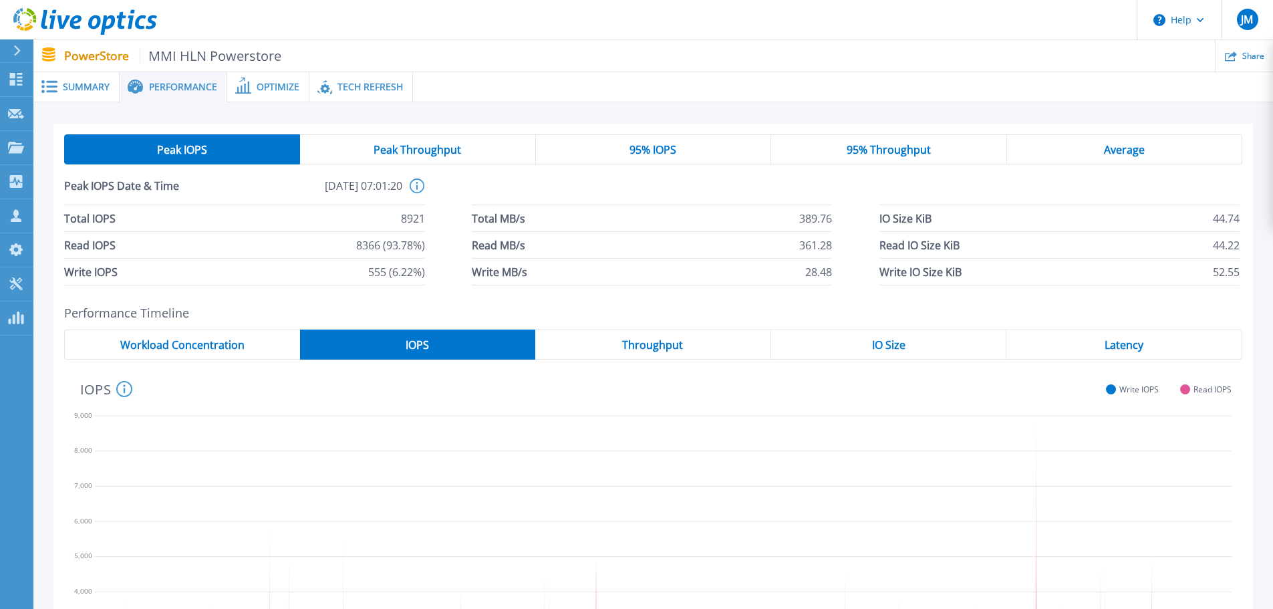
click at [684, 152] on div "95% IOPS" at bounding box center [653, 149] width 235 height 30
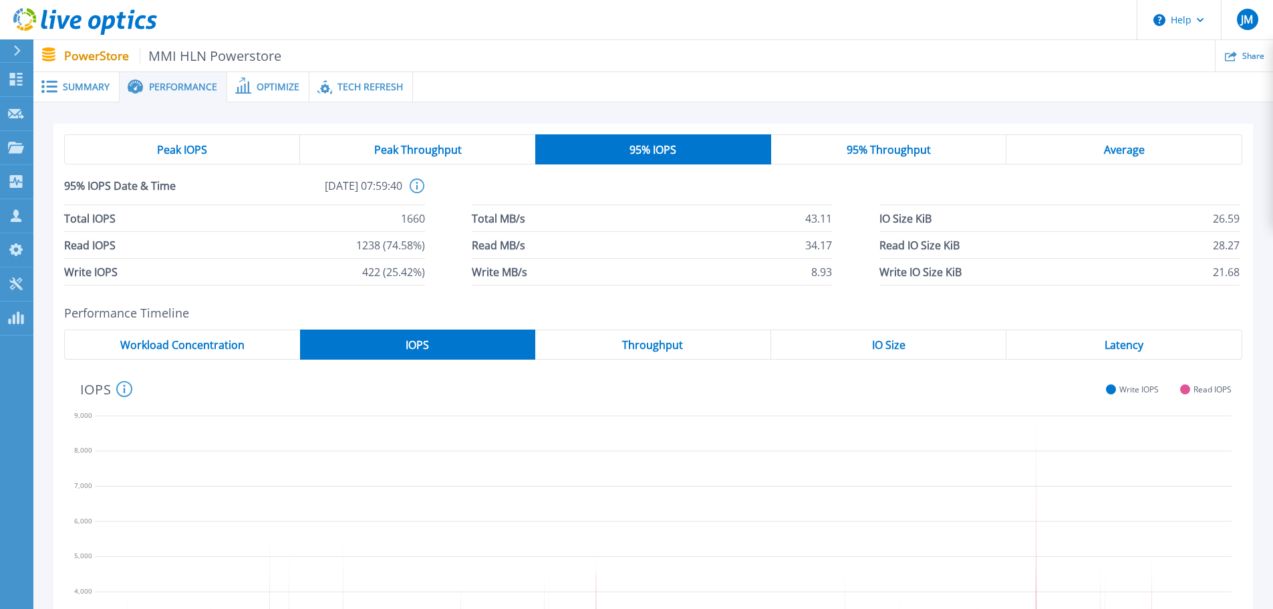
click at [245, 342] on div "Workload Concentration" at bounding box center [182, 344] width 236 height 30
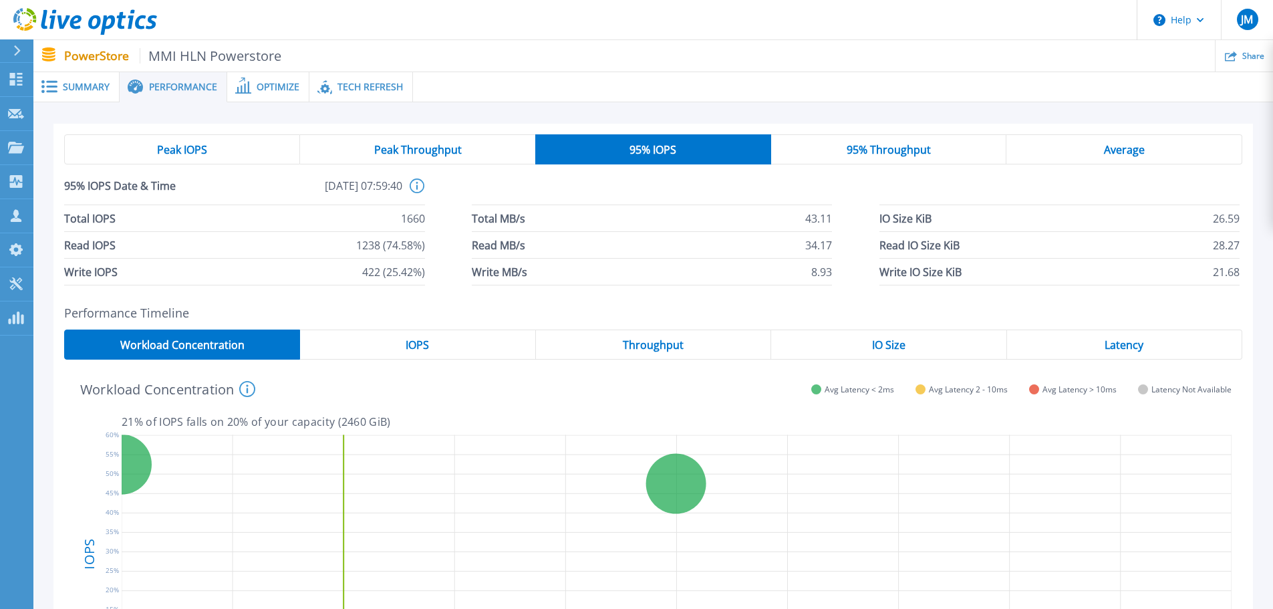
click at [217, 154] on div "Peak IOPS" at bounding box center [182, 149] width 236 height 30
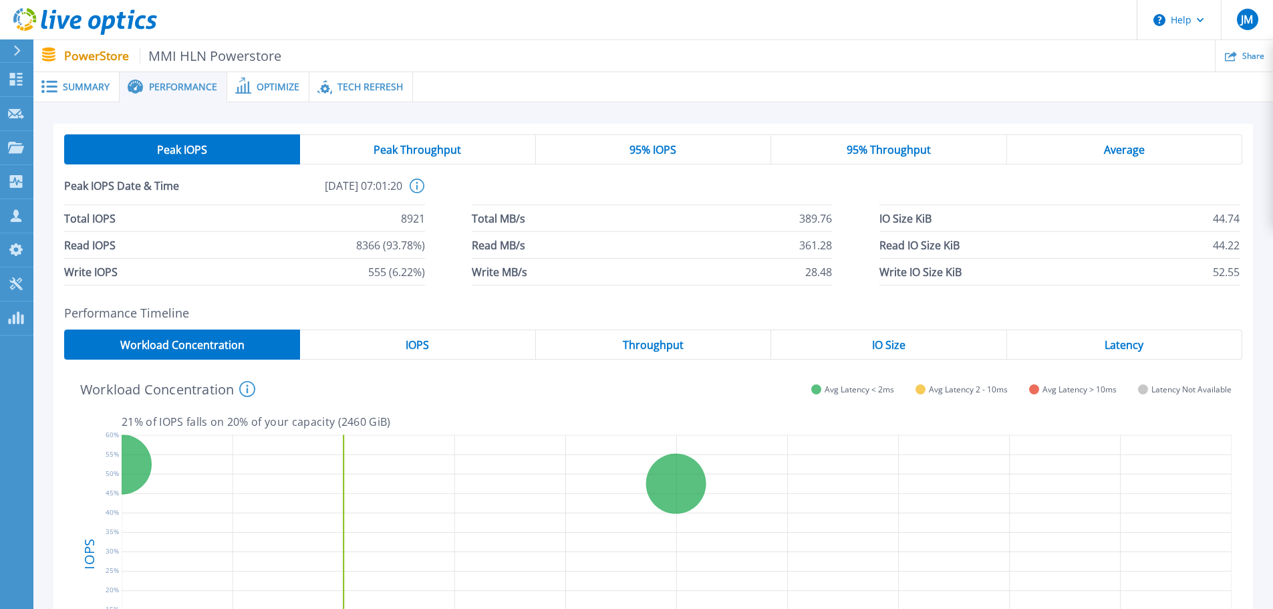
click at [673, 152] on span "95% IOPS" at bounding box center [653, 149] width 47 height 11
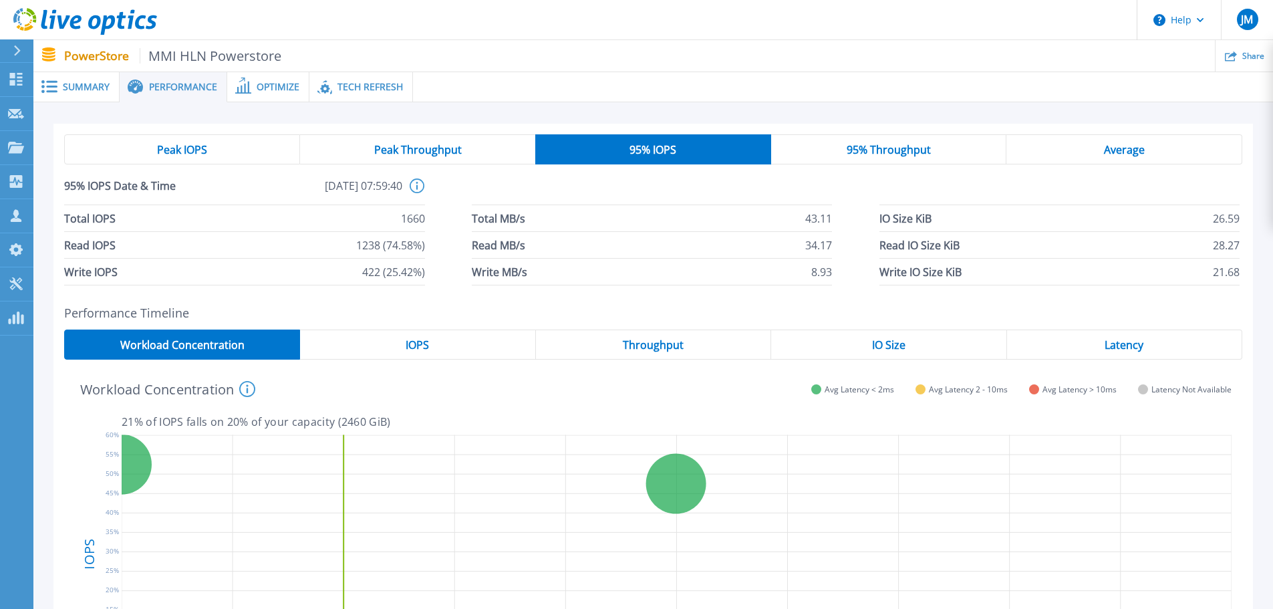
scroll to position [134, 0]
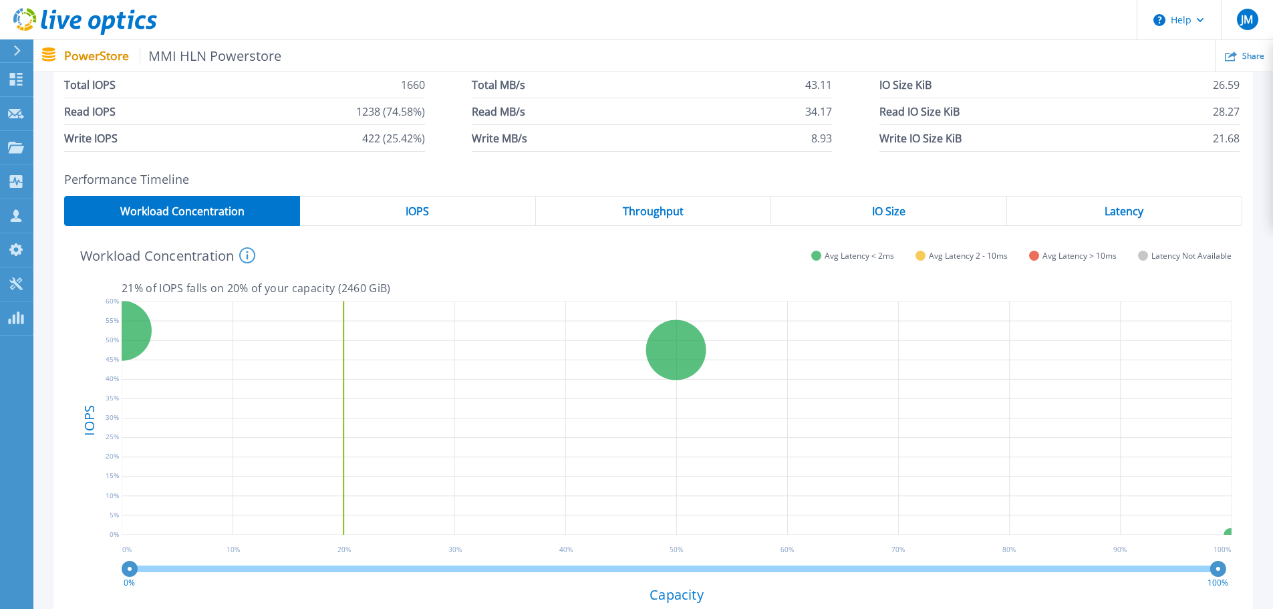
drag, startPoint x: 652, startPoint y: 211, endPoint x: 545, endPoint y: 215, distance: 107.0
click at [652, 211] on span "Throughput" at bounding box center [653, 211] width 61 height 11
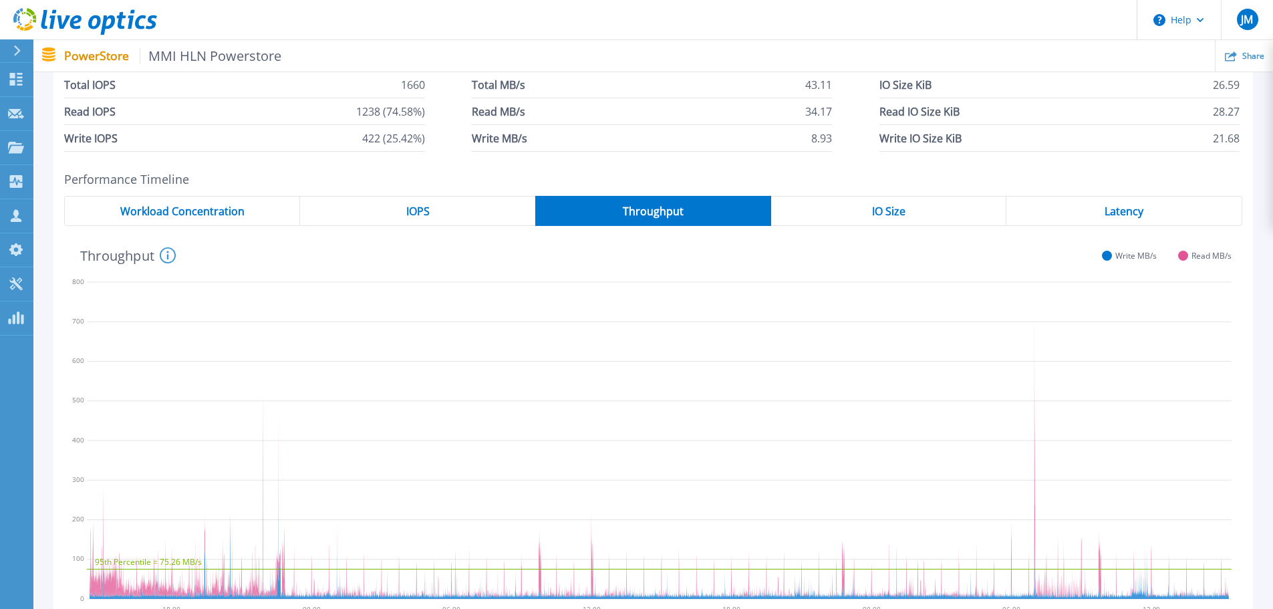
click at [250, 215] on div "Workload Concentration" at bounding box center [182, 211] width 236 height 30
